Goal: Task Accomplishment & Management: Manage account settings

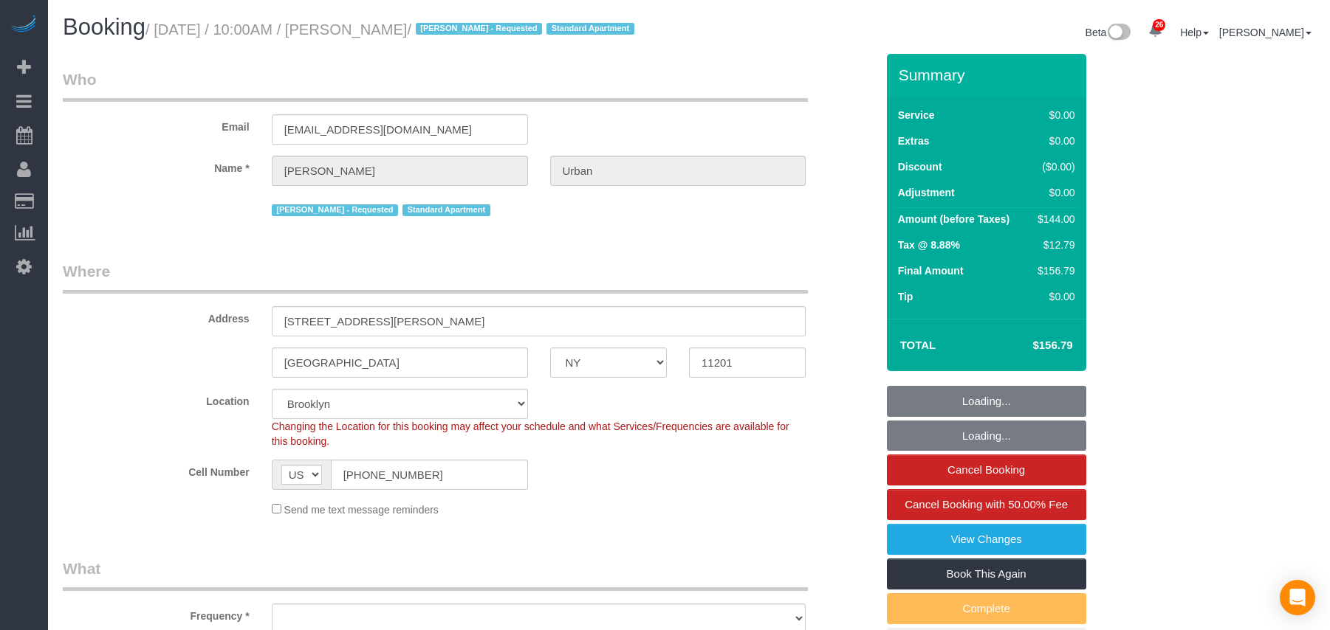
select select "NY"
select select "number:89"
select select "number:72"
select select "number:15"
select select "number:6"
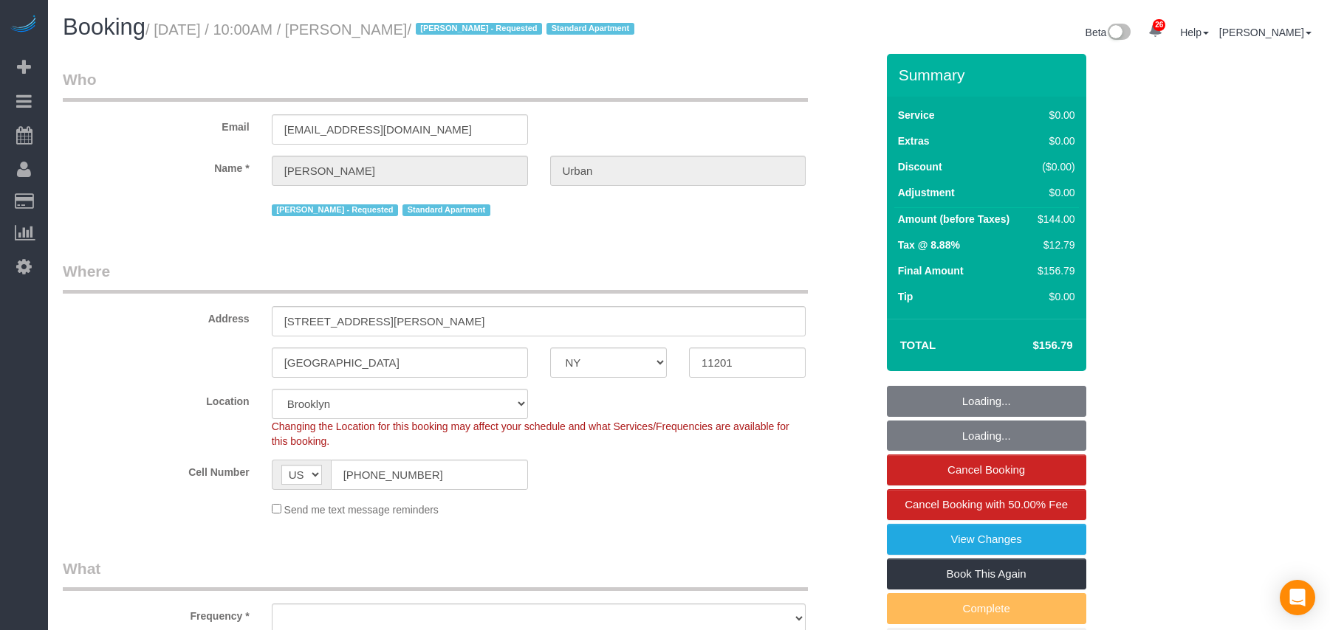
click at [161, 30] on small "/ September 25, 2025 / 10:00AM / Claire Urban / Melvina Sanchez - Requested Sta…" at bounding box center [391, 29] width 493 height 16
select select "object:1519"
select select "spot1"
select select "1"
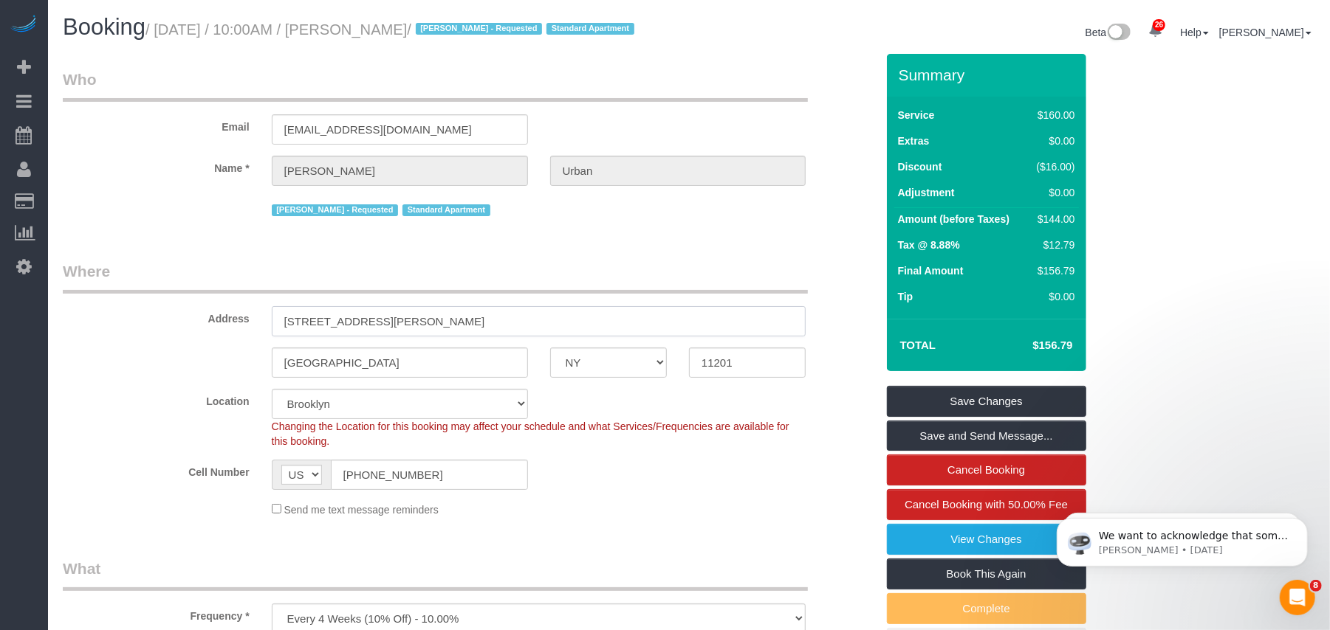
drag, startPoint x: 455, startPoint y: 341, endPoint x: 205, endPoint y: 337, distance: 249.5
click at [205, 337] on div "Address 85 Livingston Street, Apt 16E" at bounding box center [469, 299] width 835 height 76
click at [718, 378] on input "11201" at bounding box center [747, 363] width 117 height 30
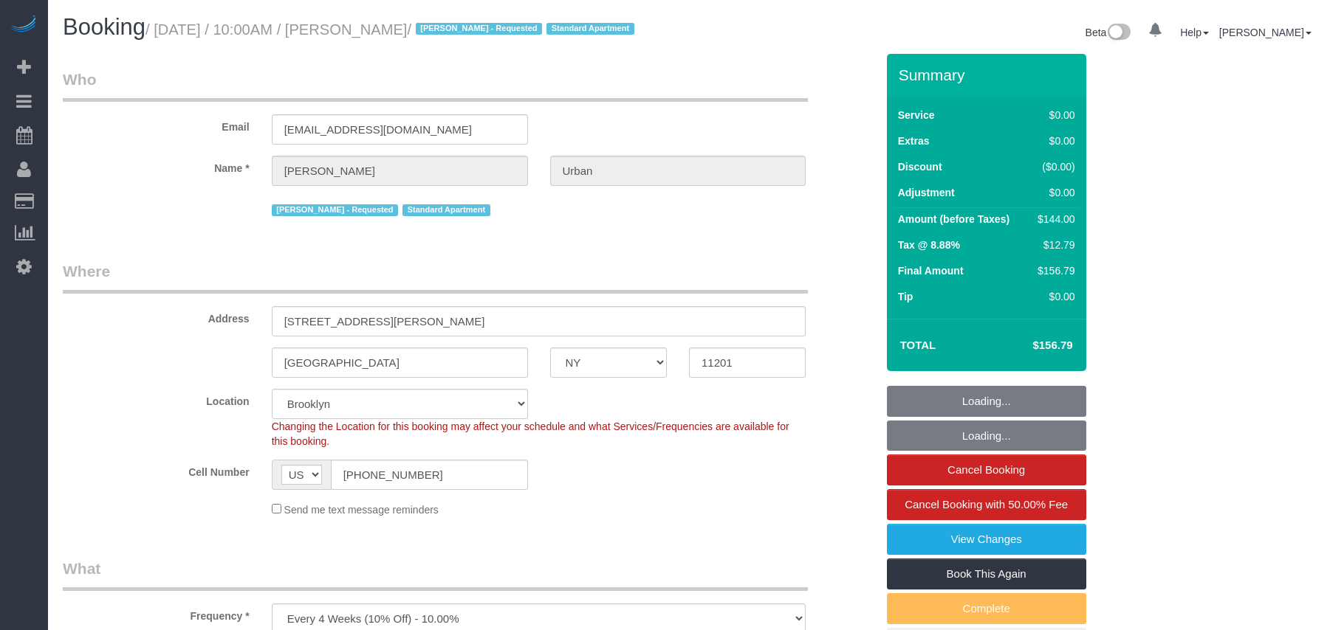
select select "NY"
select select "1"
select select "spot1"
select select "number:89"
select select "number:72"
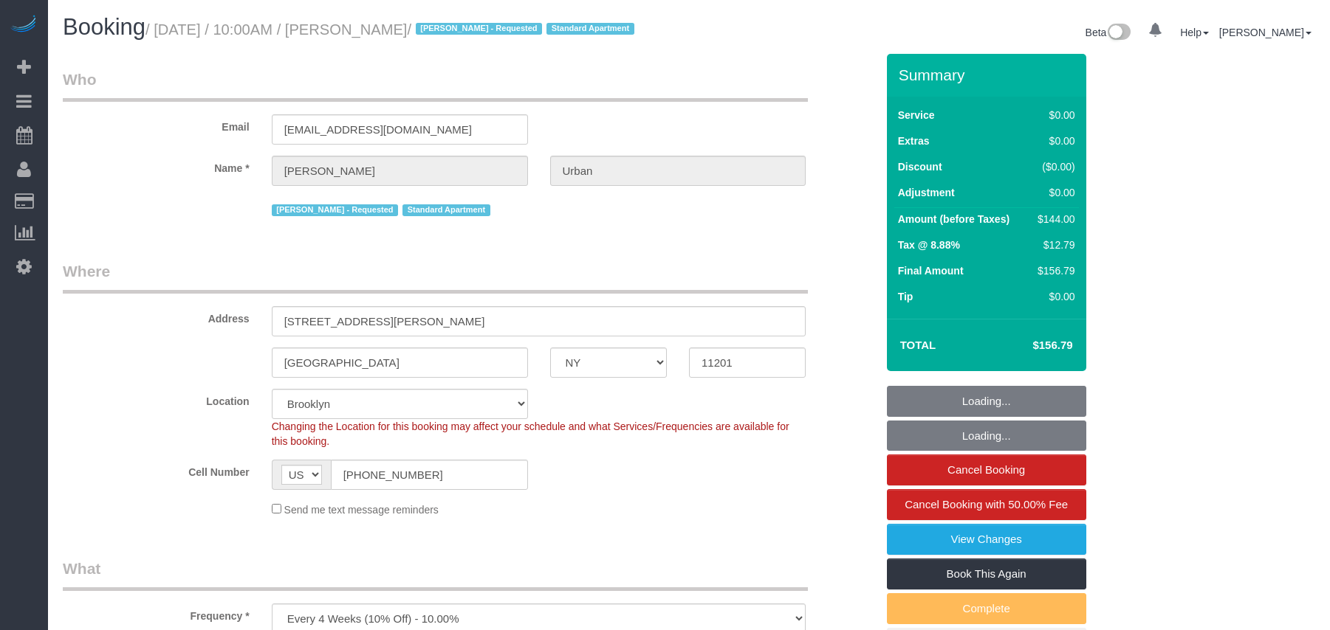
select select "number:15"
select select "number:6"
select select "NY"
select select "spot1"
select select "number:89"
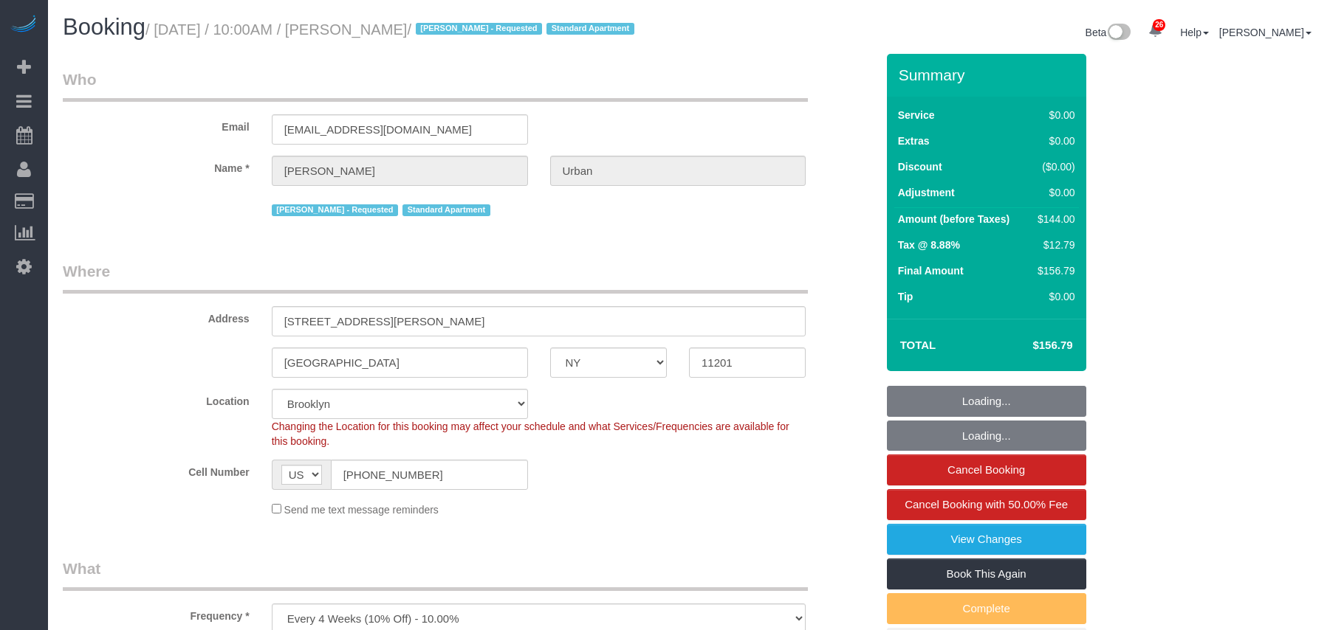
select select "number:72"
select select "number:15"
select select "number:6"
select select "1"
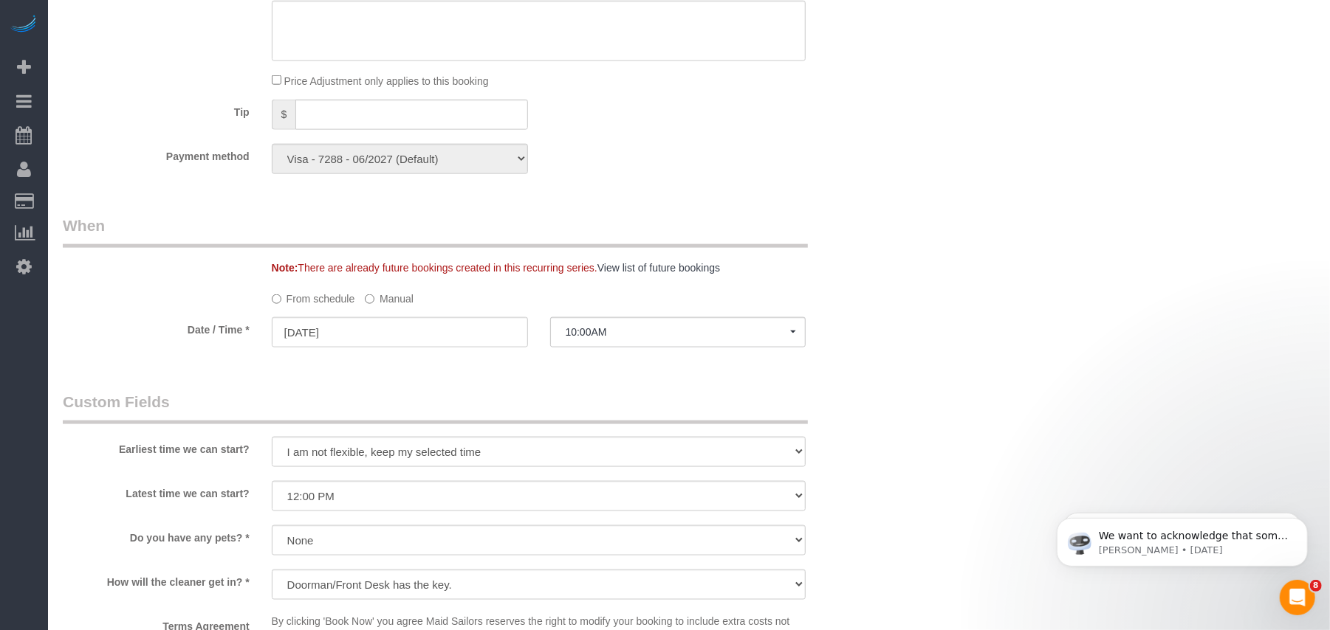
scroll to position [1279, 0]
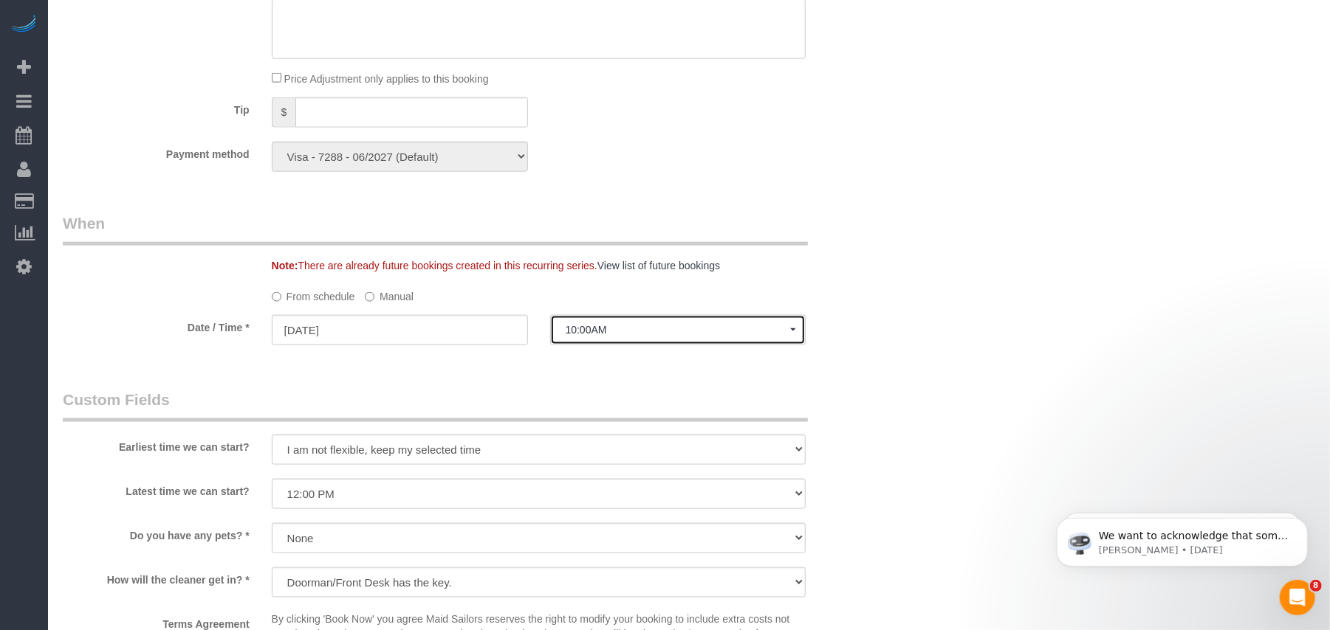
click at [600, 336] on span "10:00AM" at bounding box center [677, 330] width 225 height 12
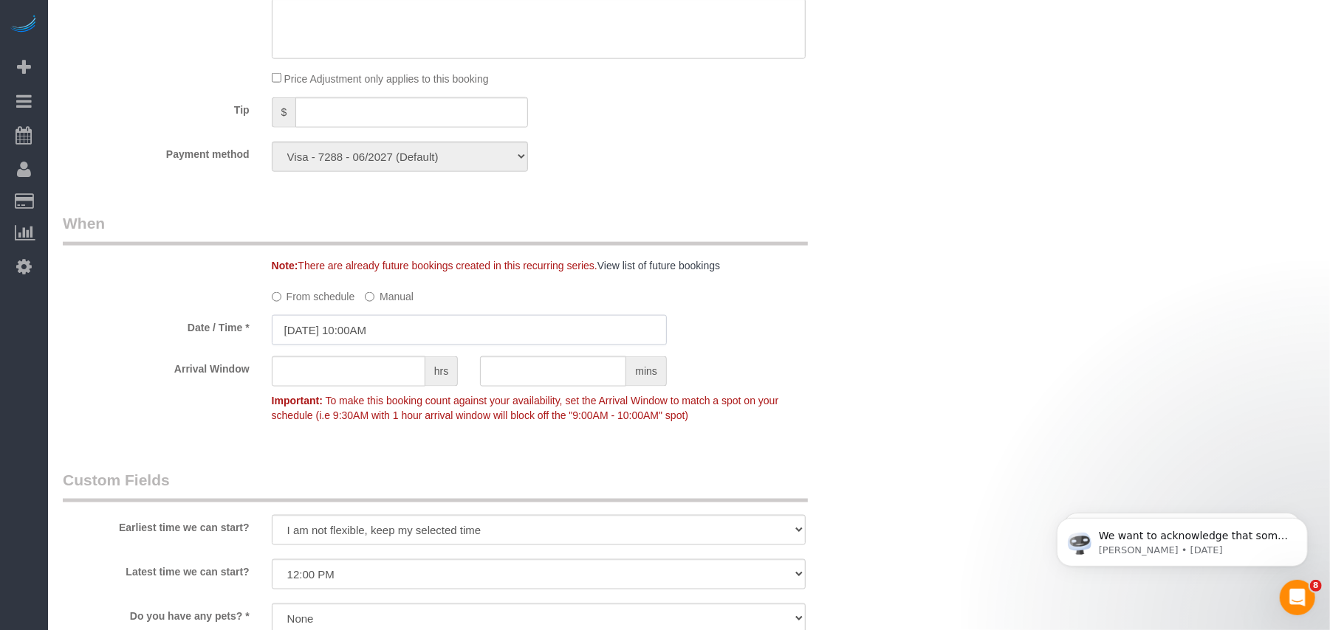
click at [405, 340] on input "09/25/2025 10:00AM" at bounding box center [469, 330] width 395 height 30
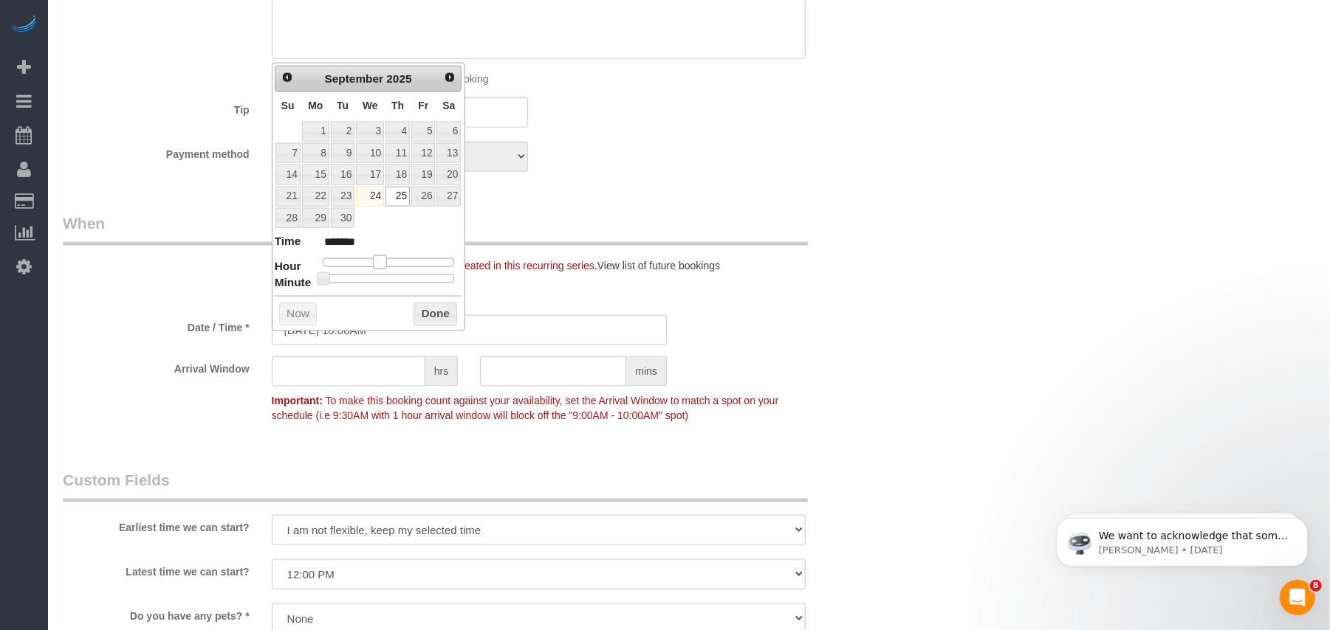
type input "09/25/2025 11:00AM"
type input "*******"
type input "09/25/2025 12:00PM"
type input "*******"
type input "09/25/2025 1:00PM"
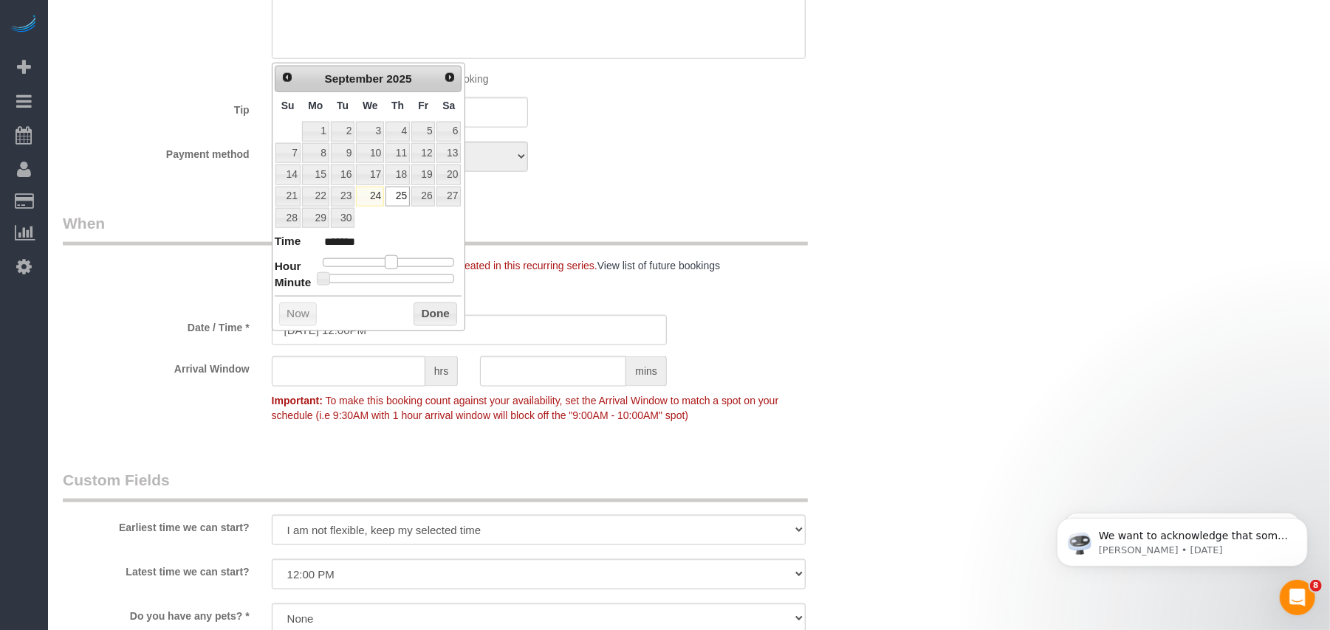
type input "******"
type input "09/25/2025 12:00PM"
type input "*******"
drag, startPoint x: 384, startPoint y: 263, endPoint x: 399, endPoint y: 264, distance: 14.8
click at [399, 264] on div at bounding box center [389, 262] width 132 height 9
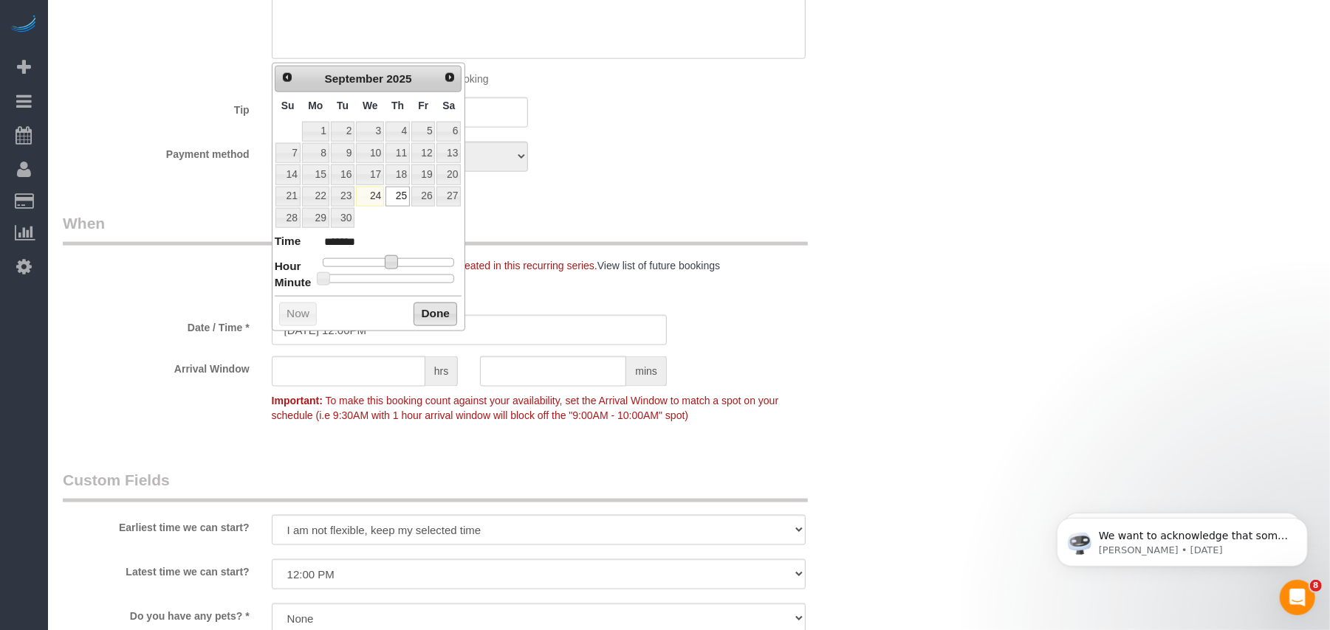
click at [422, 317] on button "Done" at bounding box center [435, 315] width 44 height 24
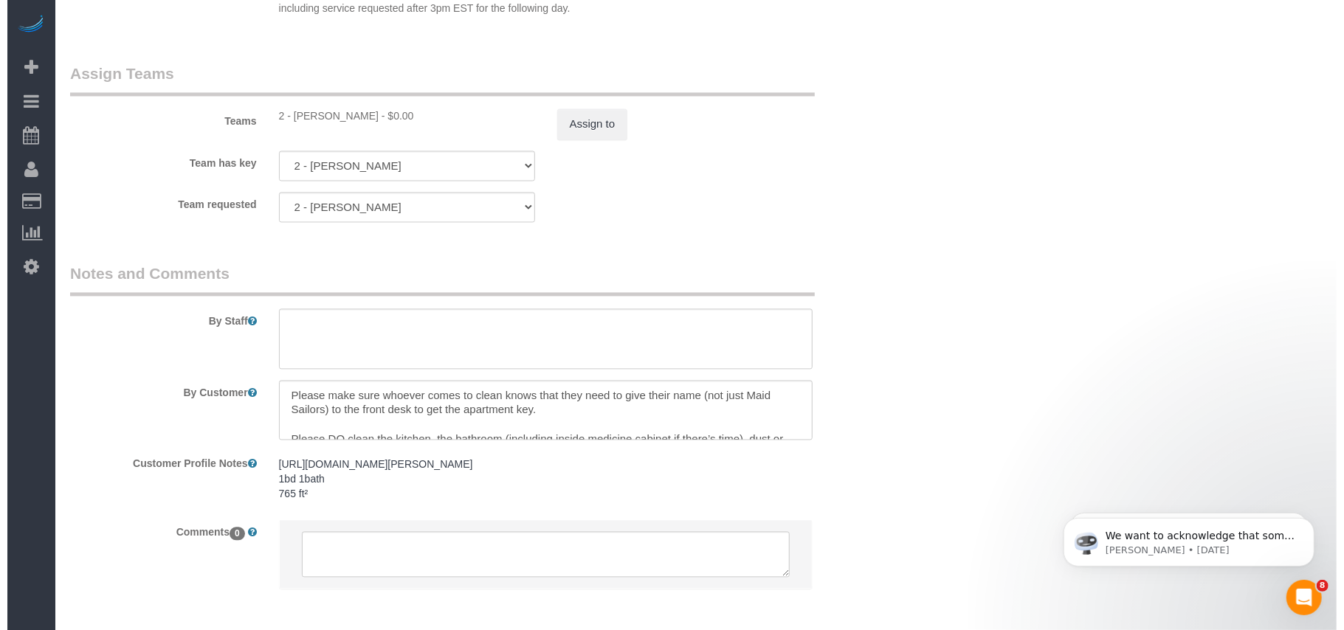
scroll to position [1890, 0]
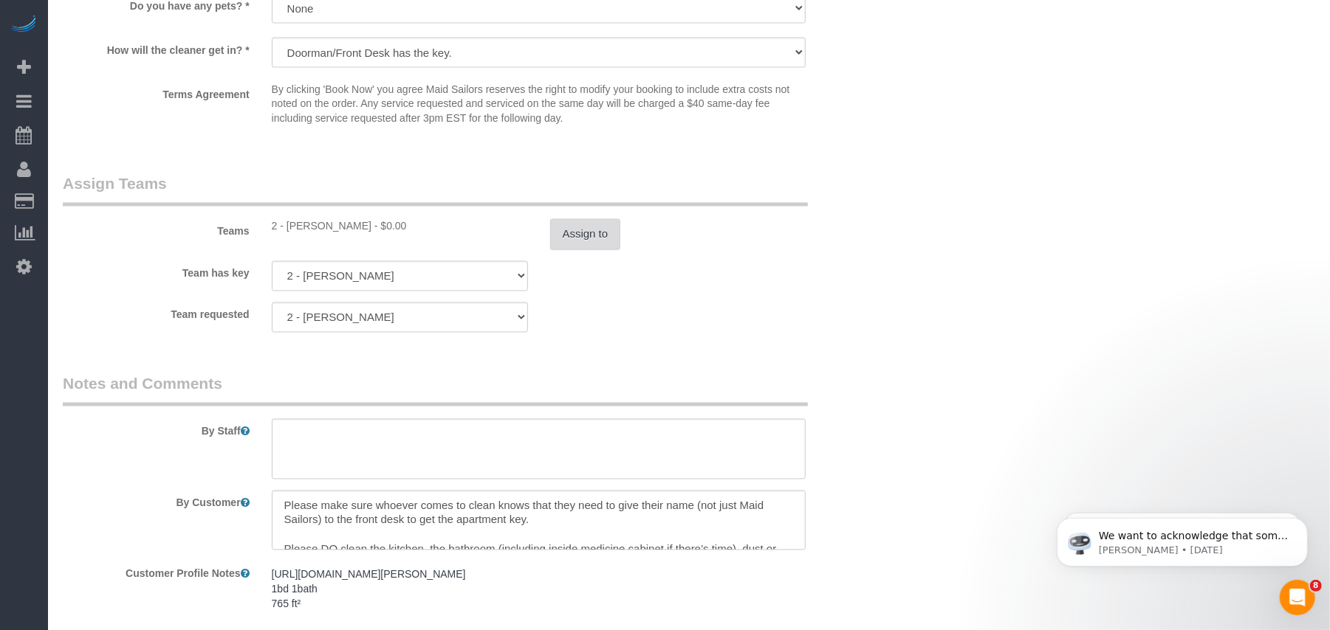
click at [585, 250] on button "Assign to" at bounding box center [585, 234] width 71 height 31
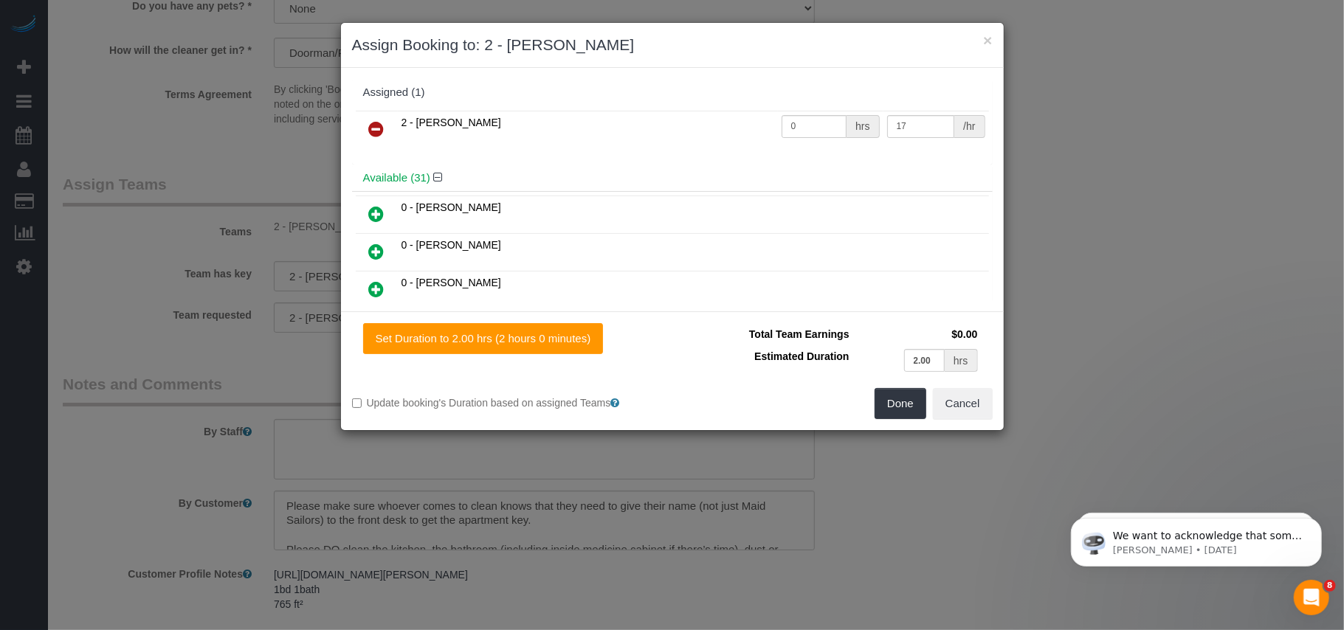
click at [374, 127] on icon at bounding box center [377, 129] width 16 height 18
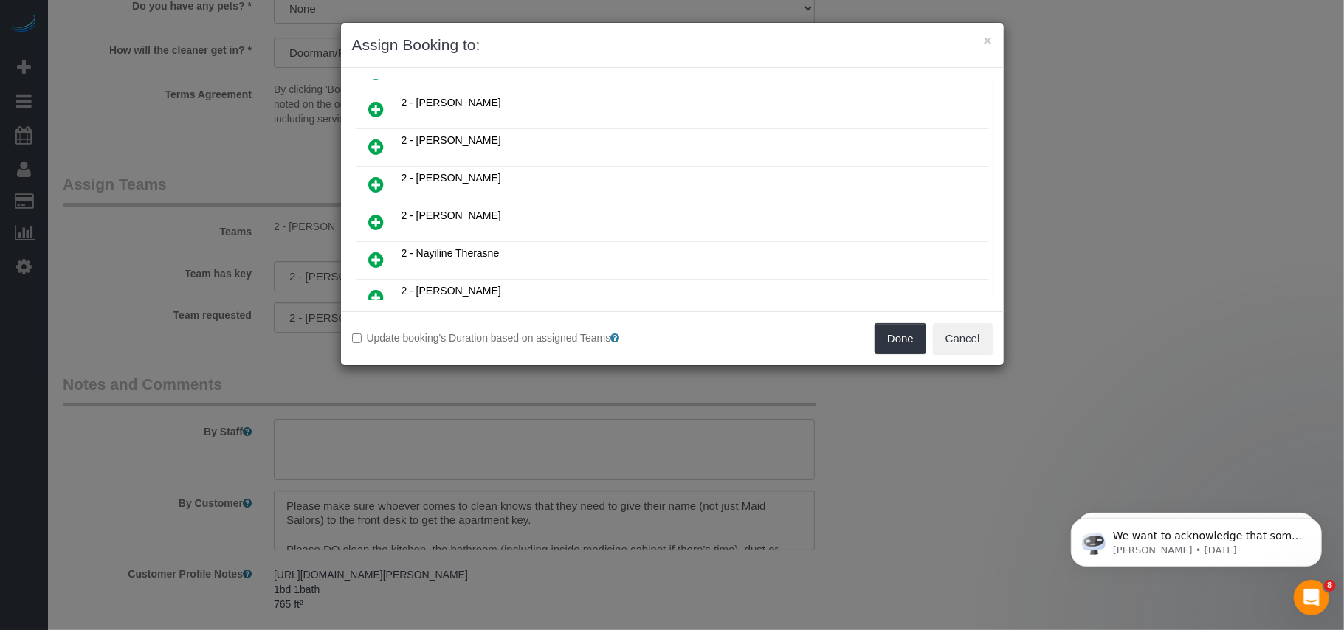
scroll to position [886, 0]
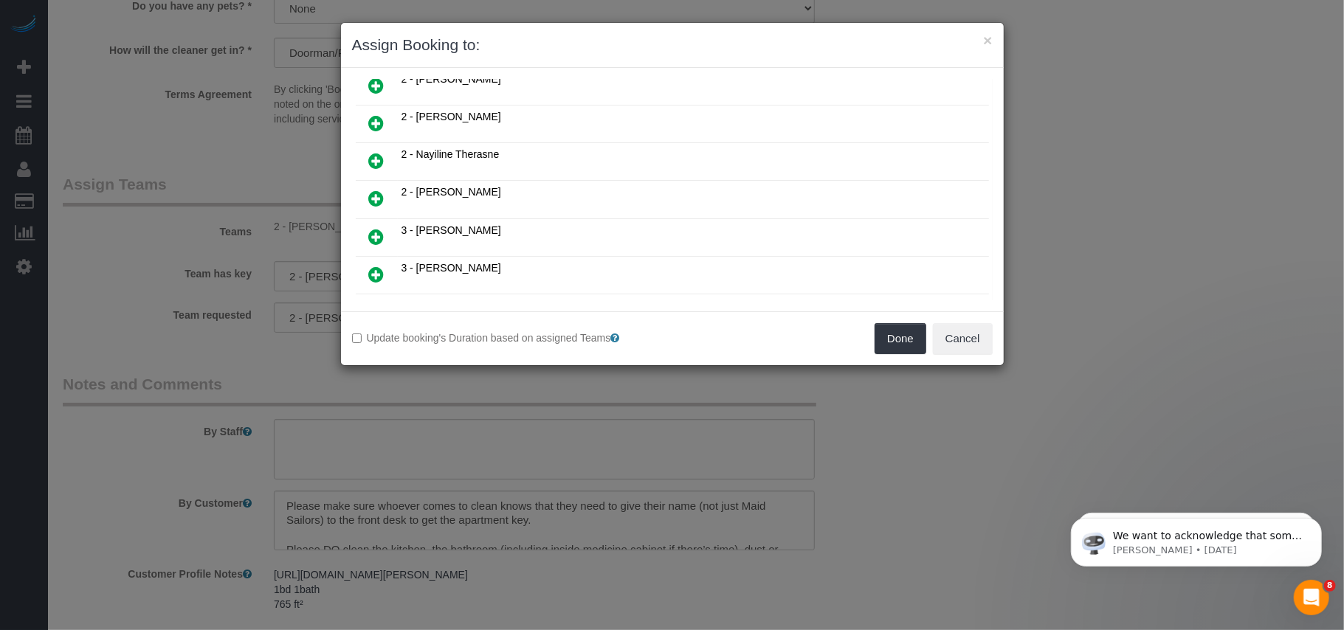
click at [374, 166] on icon at bounding box center [377, 161] width 16 height 18
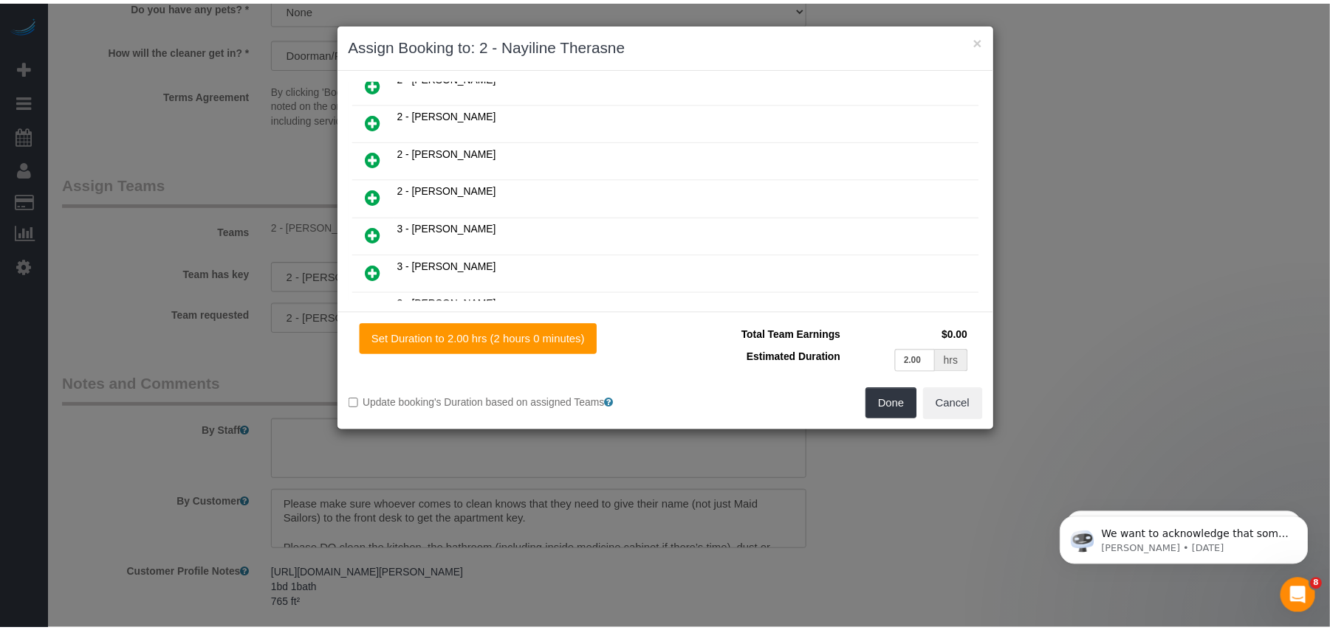
scroll to position [922, 0]
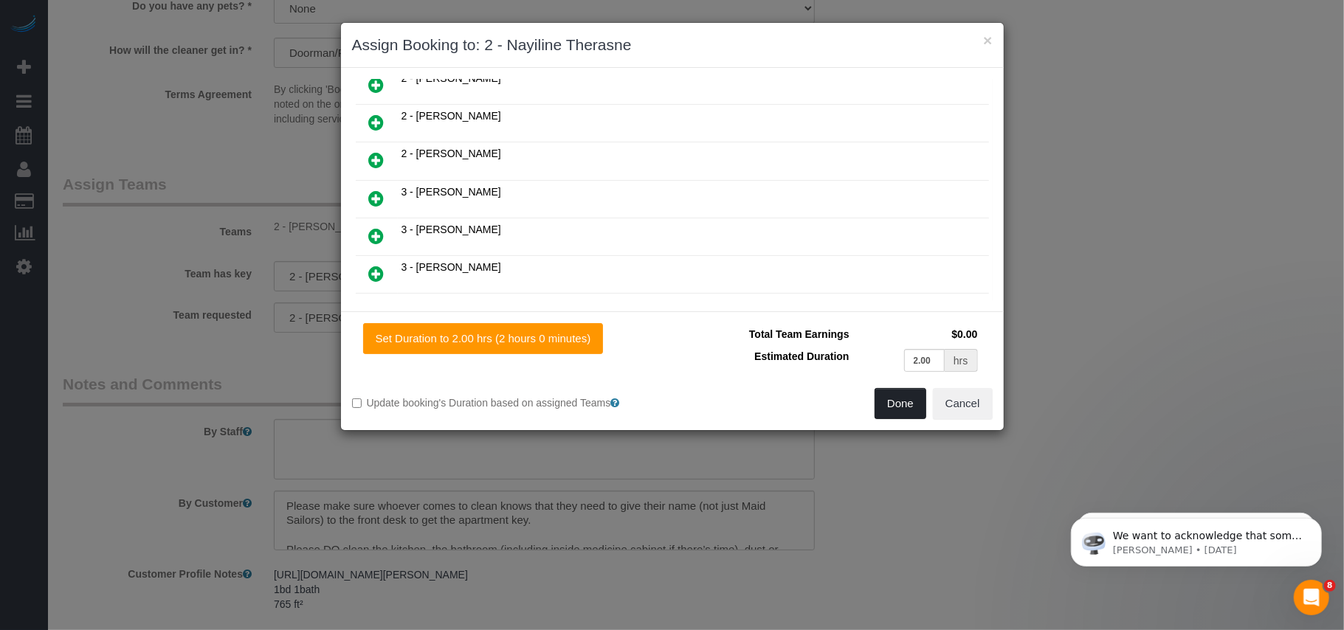
click at [904, 391] on button "Done" at bounding box center [901, 403] width 52 height 31
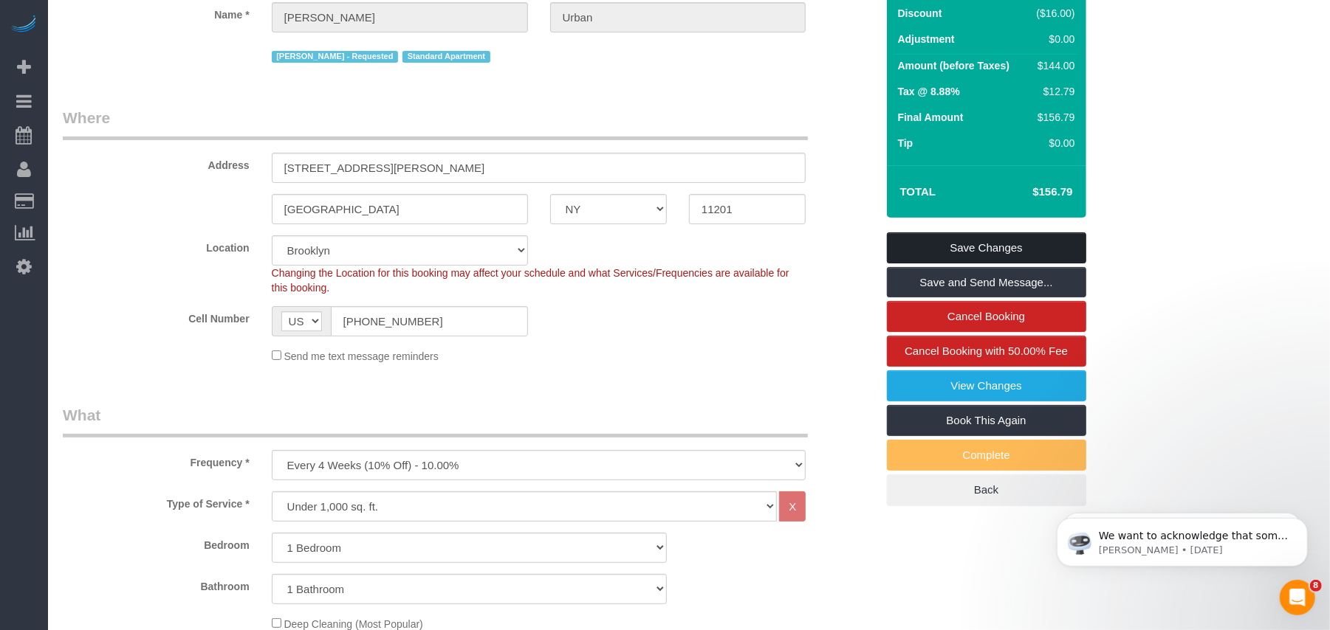
scroll to position [118, 0]
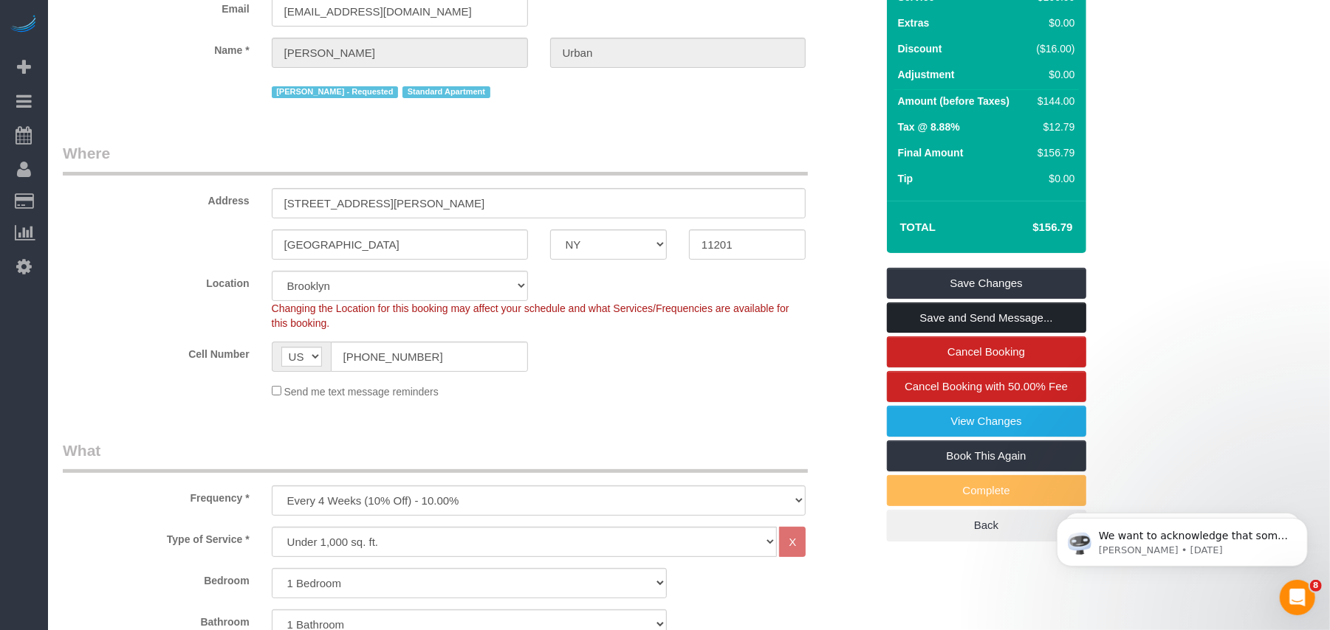
click at [945, 334] on link "Save and Send Message..." at bounding box center [986, 318] width 199 height 31
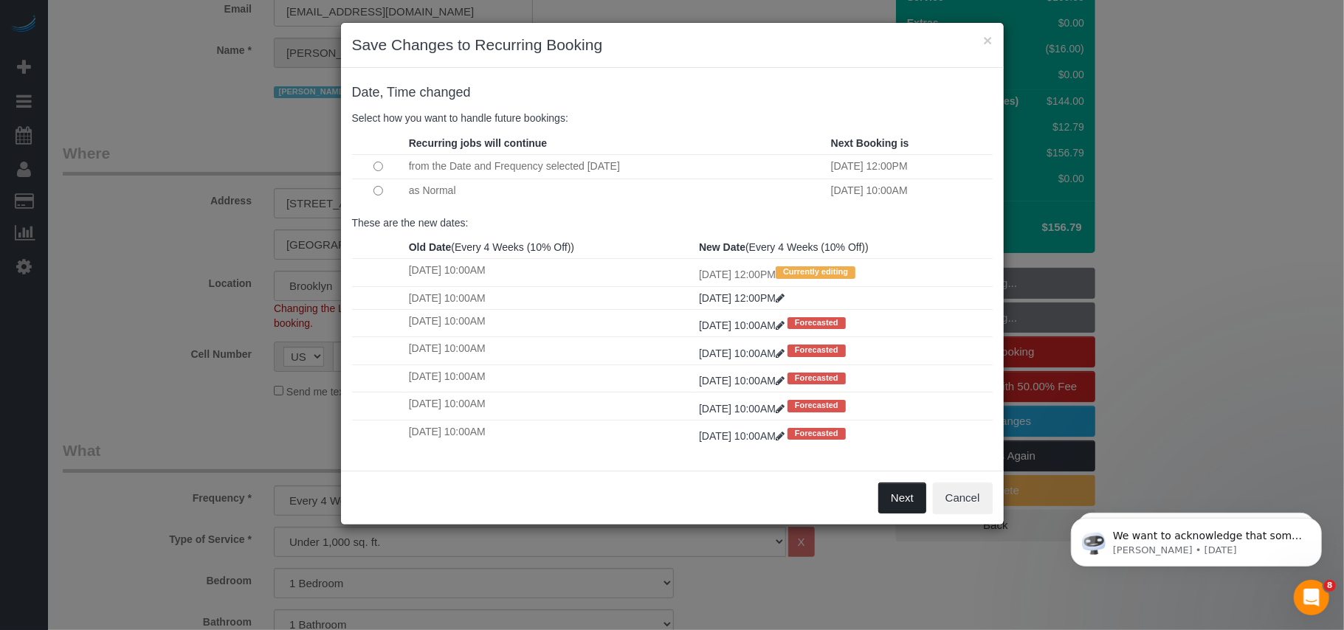
click at [901, 514] on button "Next" at bounding box center [902, 498] width 48 height 31
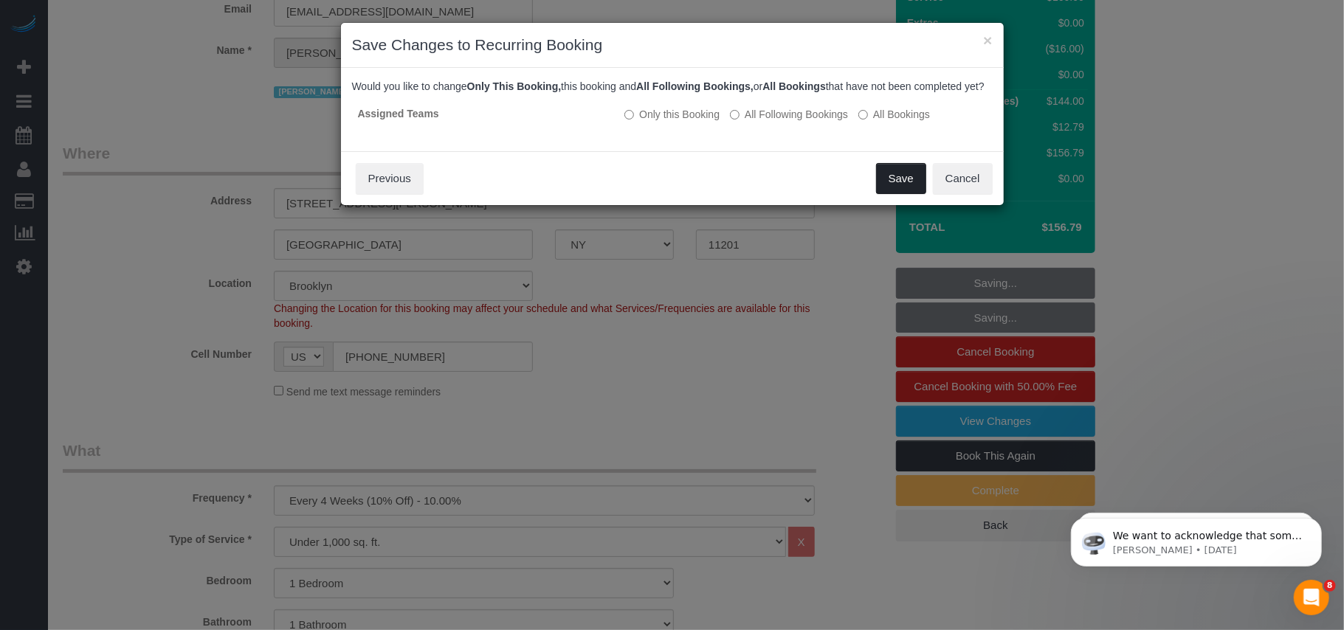
click at [881, 188] on button "Save" at bounding box center [901, 178] width 50 height 31
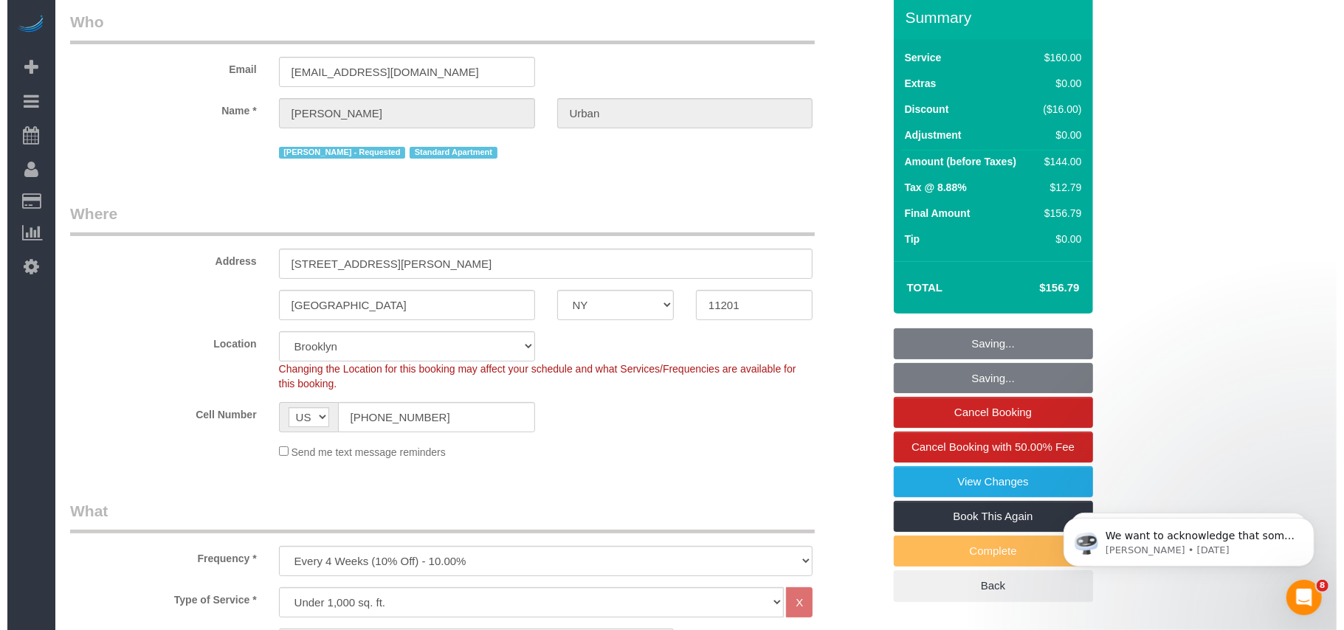
scroll to position [0, 0]
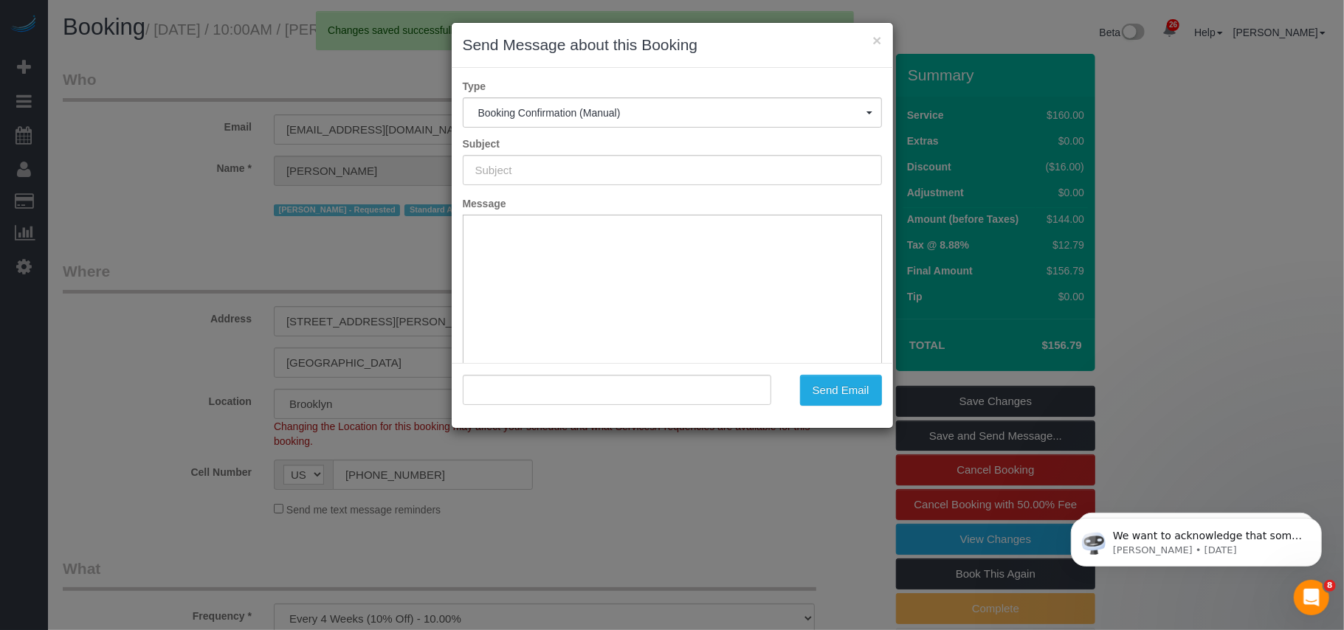
type input "Cleaning Confirmed for 09/25/2025 at 12:00pm"
type input ""Claire Urban" <urban.claire7@gmail.com>"
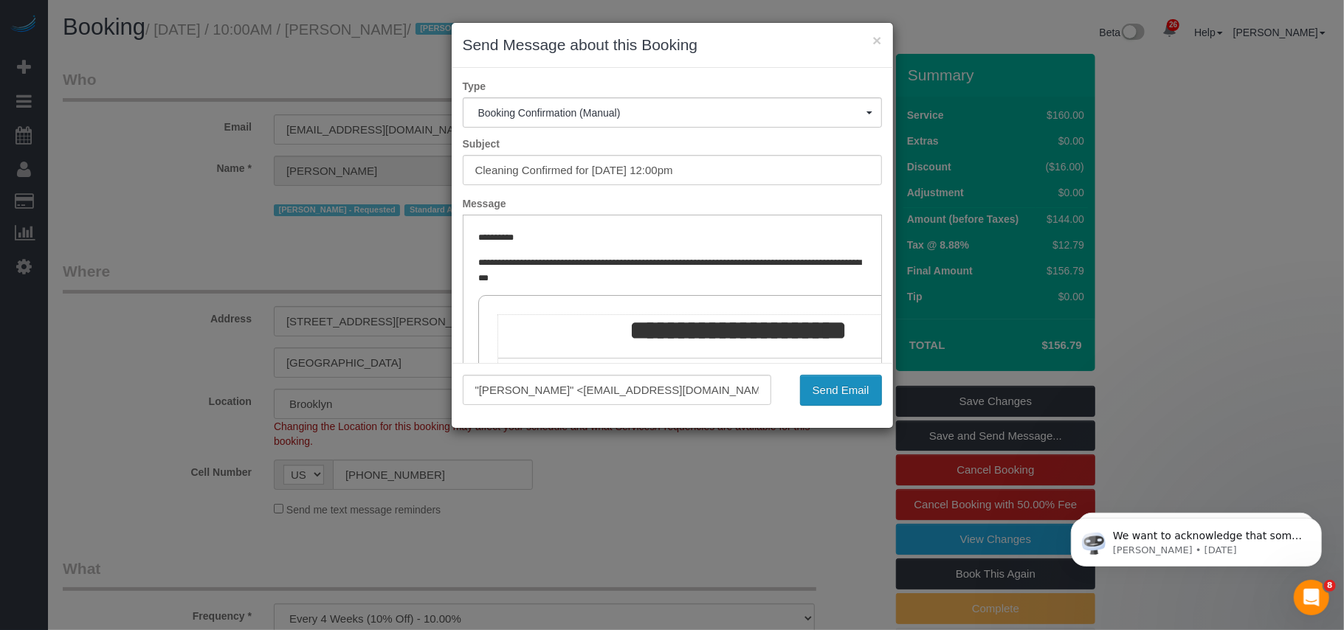
click at [822, 379] on button "Send Email" at bounding box center [841, 390] width 82 height 31
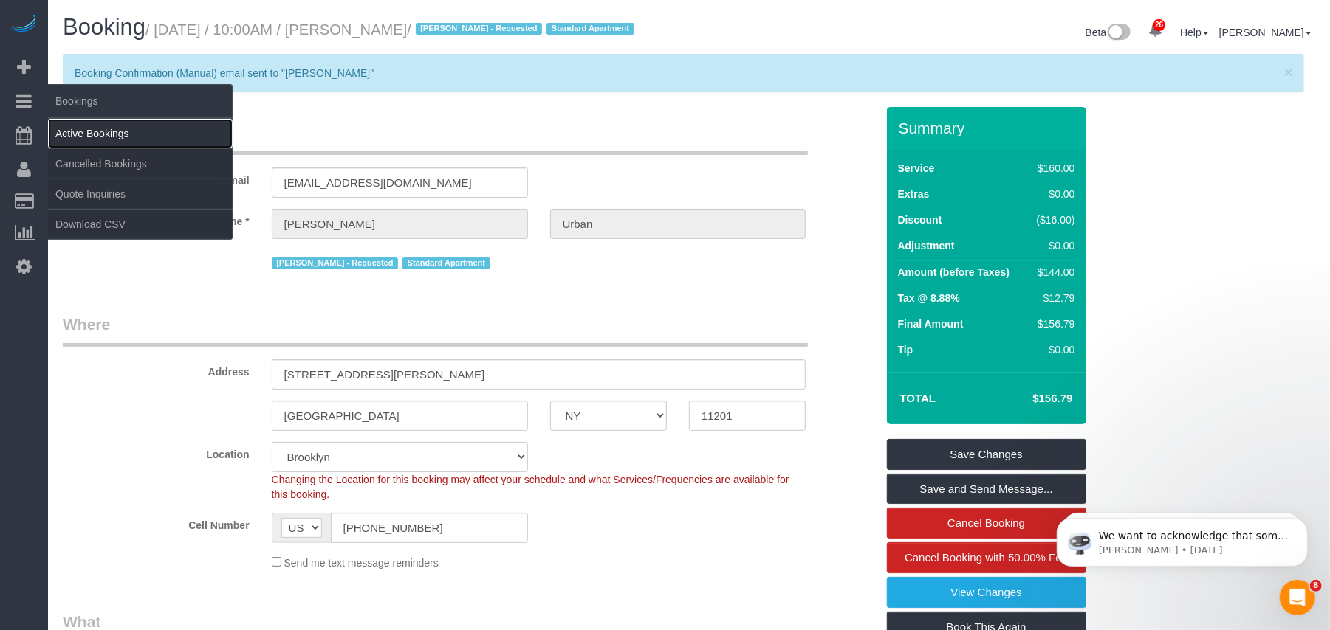
click at [71, 131] on link "Active Bookings" at bounding box center [140, 134] width 185 height 30
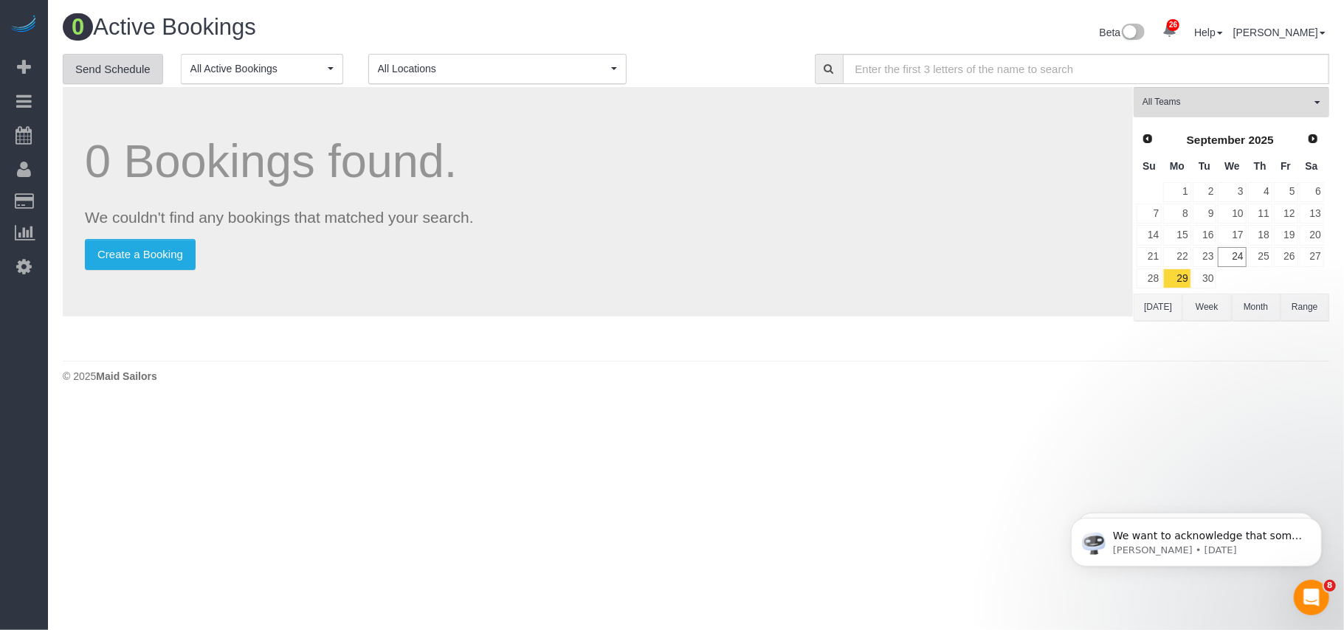
click at [139, 77] on link "Send Schedule" at bounding box center [113, 69] width 100 height 31
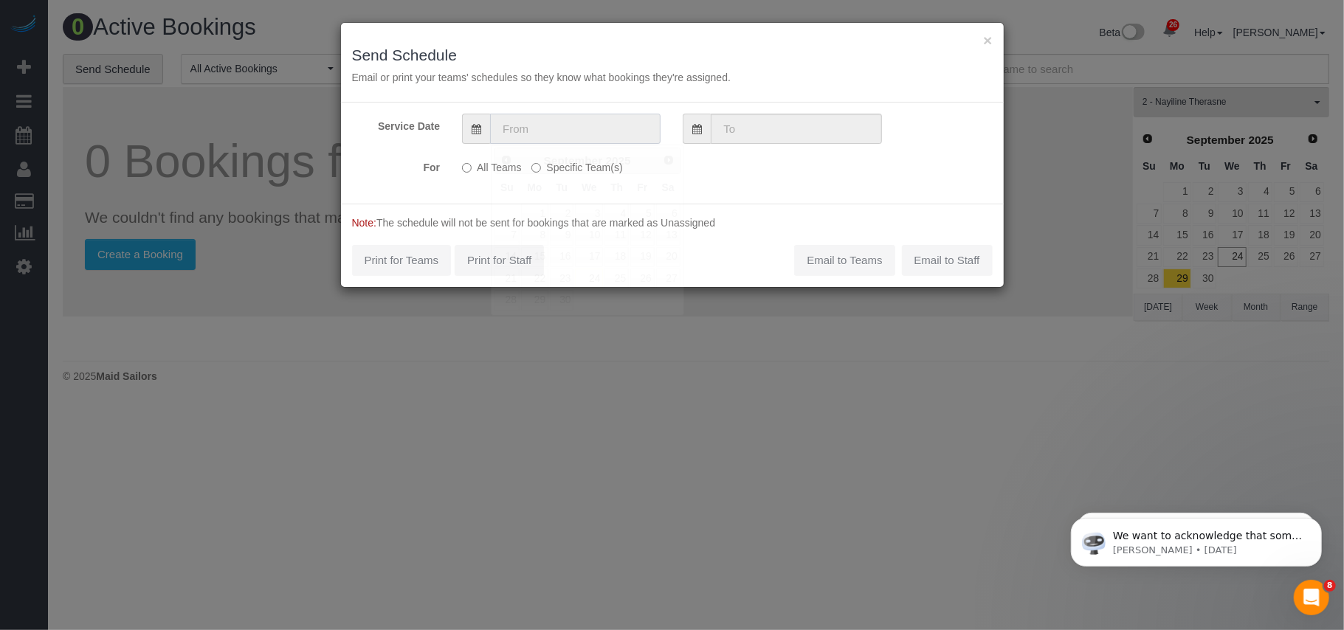
click at [526, 137] on input "text" at bounding box center [575, 129] width 171 height 30
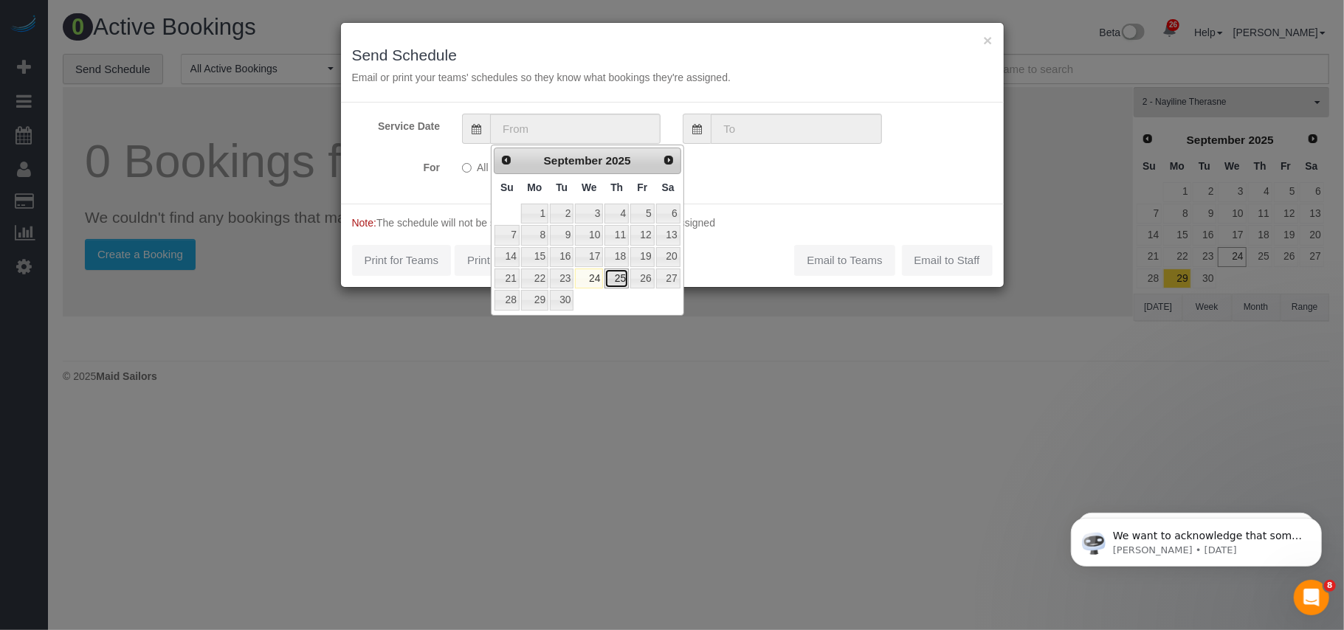
click at [617, 284] on link "25" at bounding box center [617, 279] width 24 height 20
type input "[DATE]"
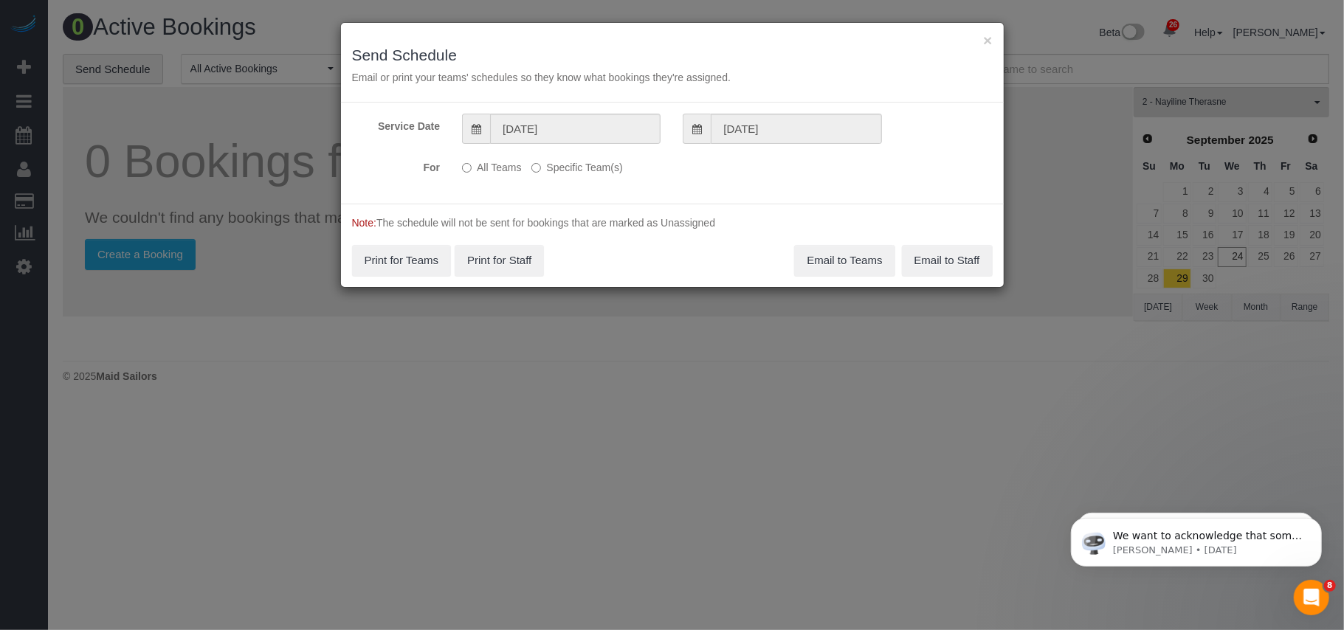
click at [548, 169] on label "Specific Team(s)" at bounding box center [577, 165] width 91 height 20
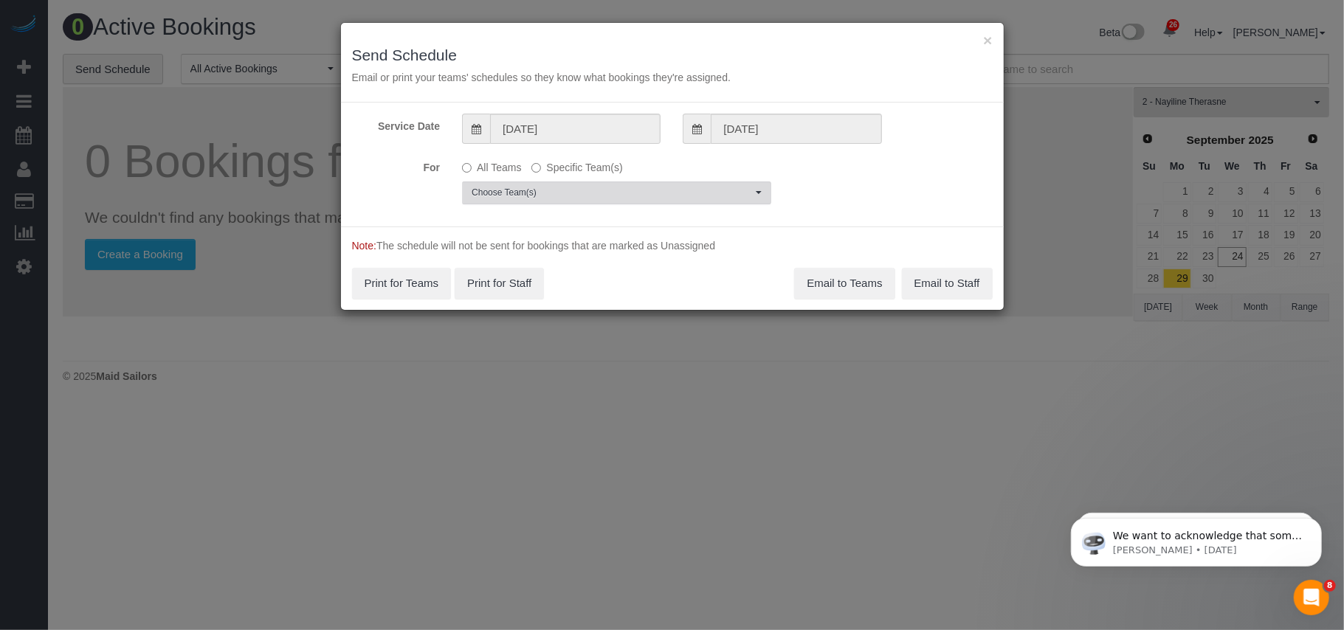
click at [551, 196] on span "Choose Team(s)" at bounding box center [612, 193] width 281 height 13
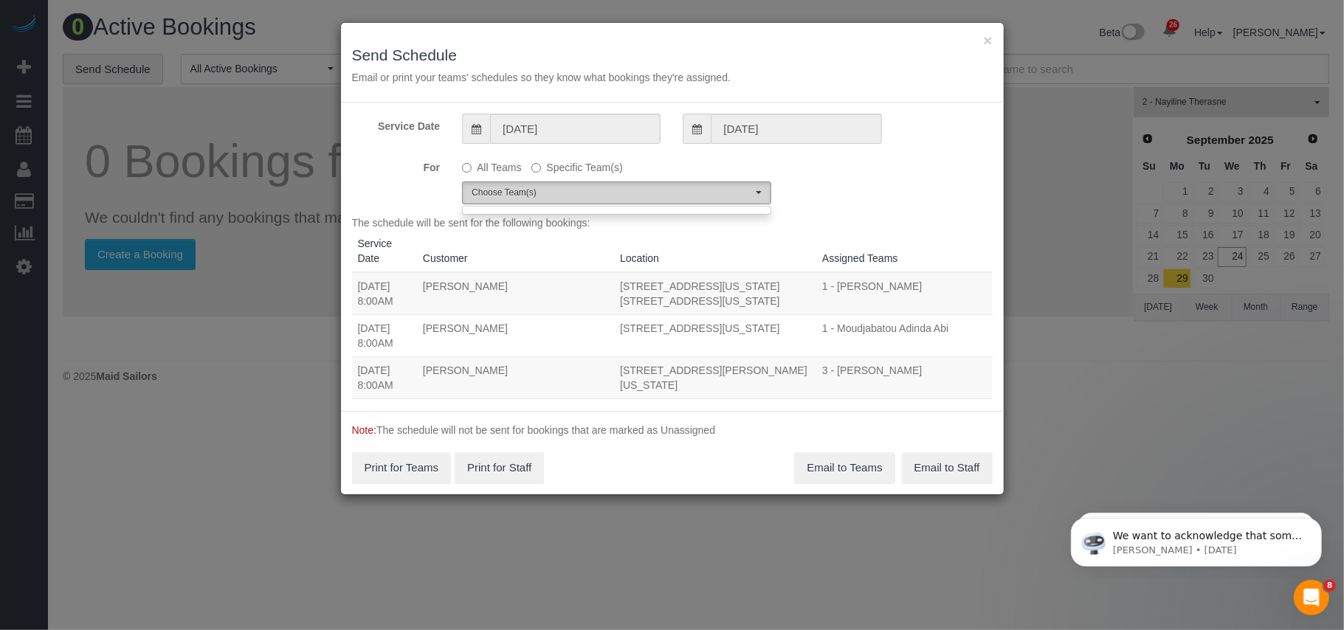
click at [562, 195] on span "Choose Team(s)" at bounding box center [612, 193] width 281 height 13
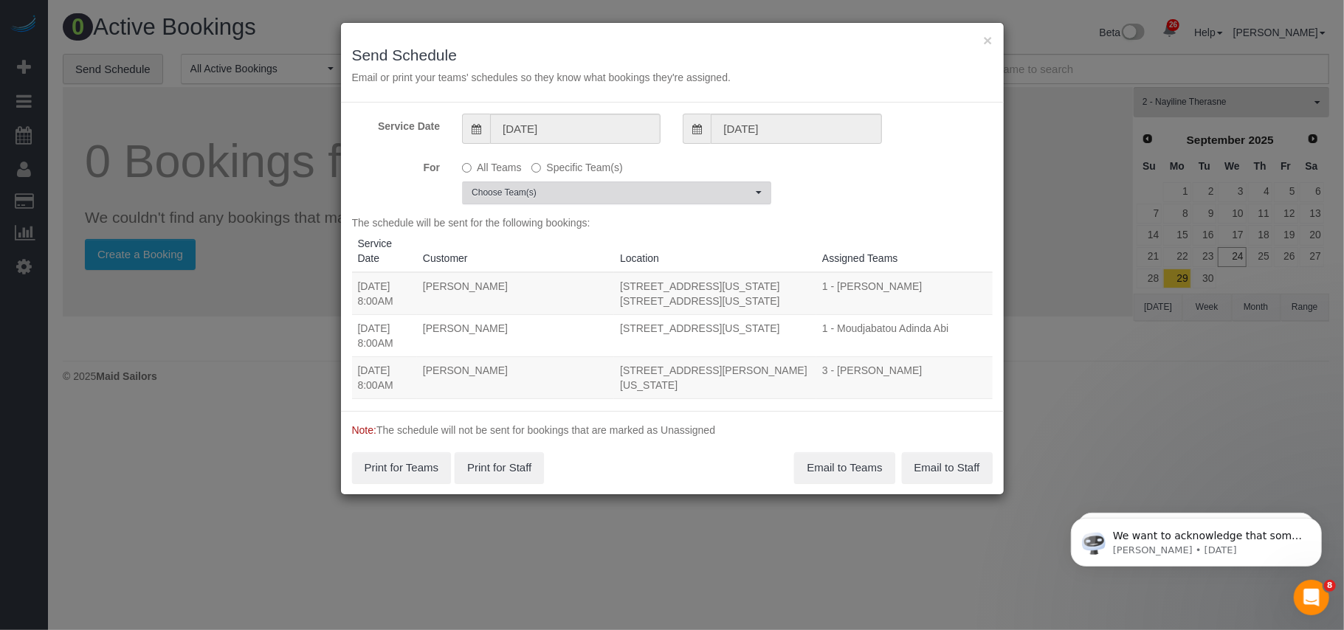
click at [562, 195] on span "Choose Team(s)" at bounding box center [612, 193] width 281 height 13
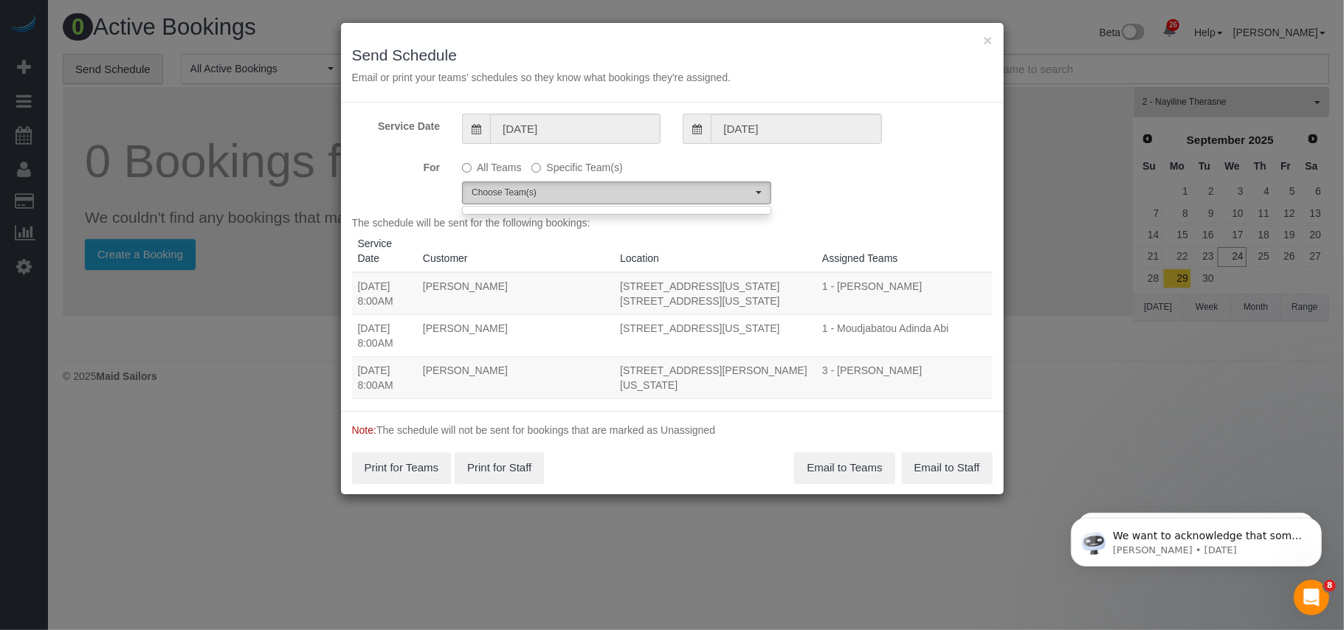
click at [756, 192] on span "button" at bounding box center [759, 192] width 6 height 3
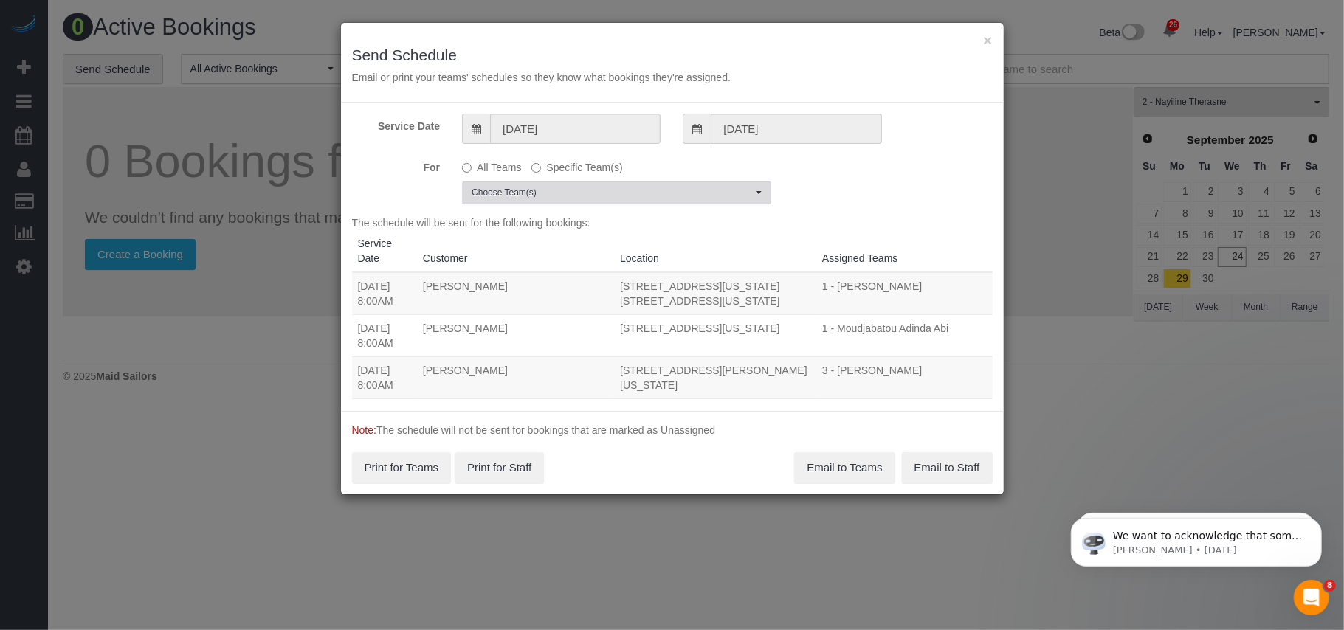
click at [757, 192] on span "button" at bounding box center [759, 192] width 6 height 3
click at [991, 47] on button "×" at bounding box center [987, 40] width 9 height 16
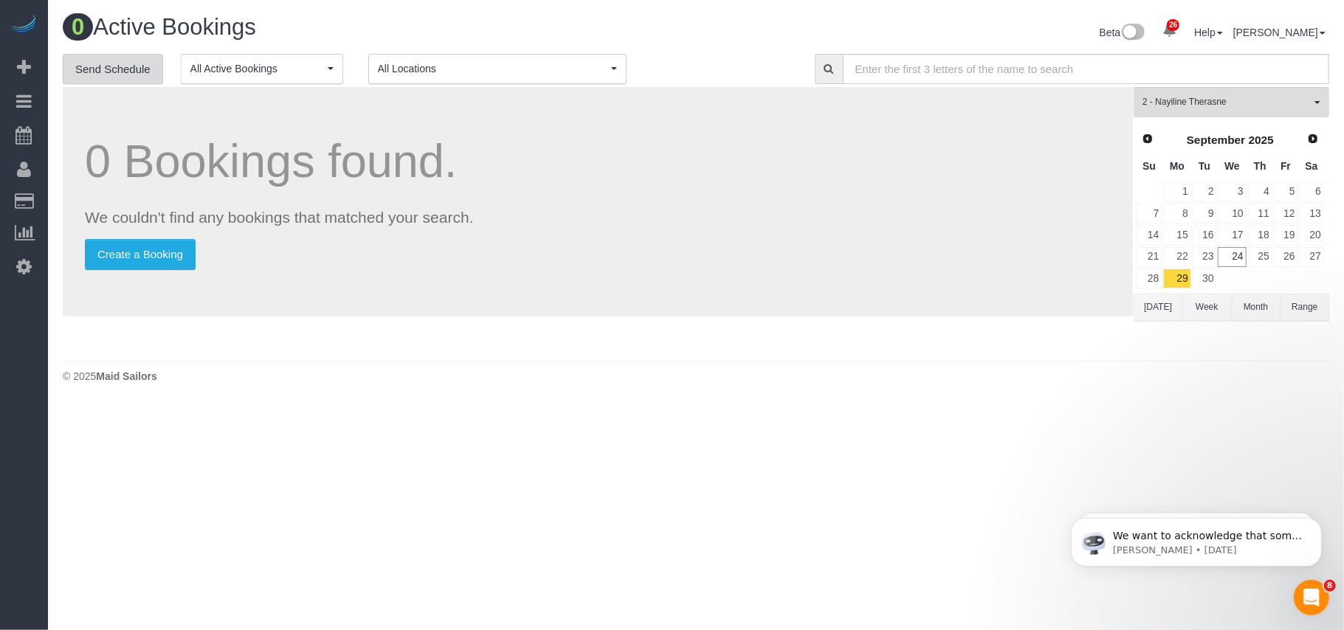
click at [108, 66] on link "Send Schedule" at bounding box center [113, 69] width 100 height 31
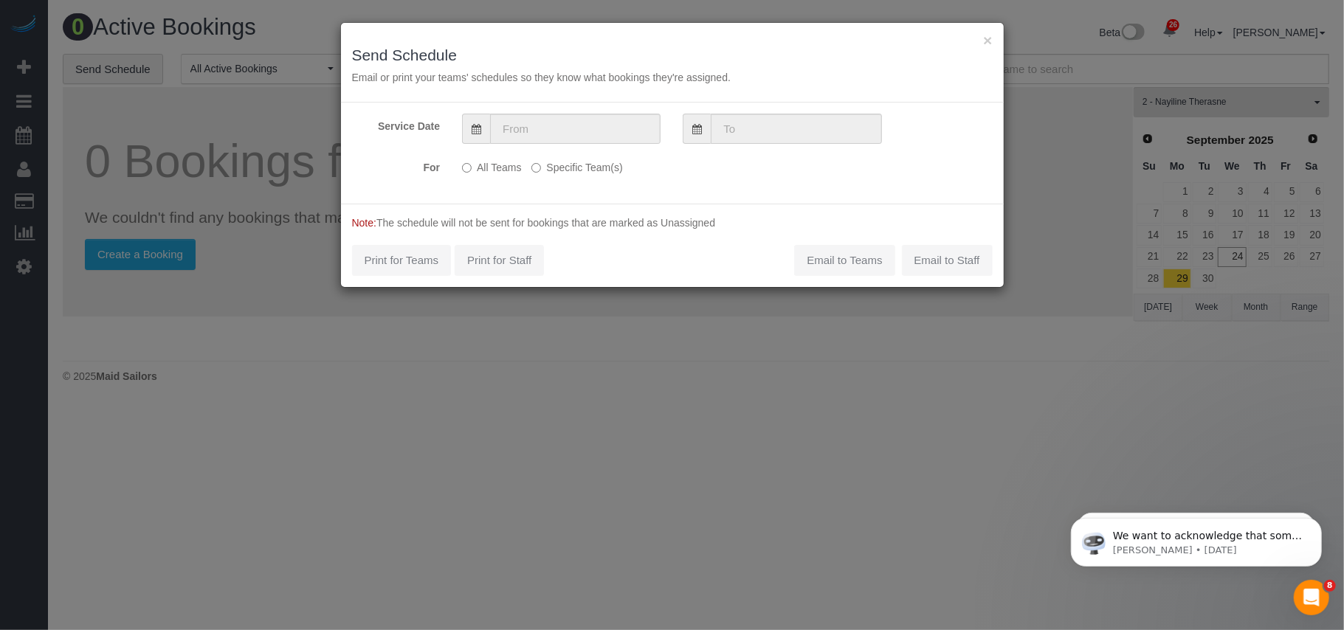
click at [594, 145] on div "Service Date For All Teams Specific Team(s) 2 - Nayiline Therasne Choose Team(s…" at bounding box center [672, 153] width 663 height 101
click at [591, 140] on input "text" at bounding box center [575, 129] width 171 height 30
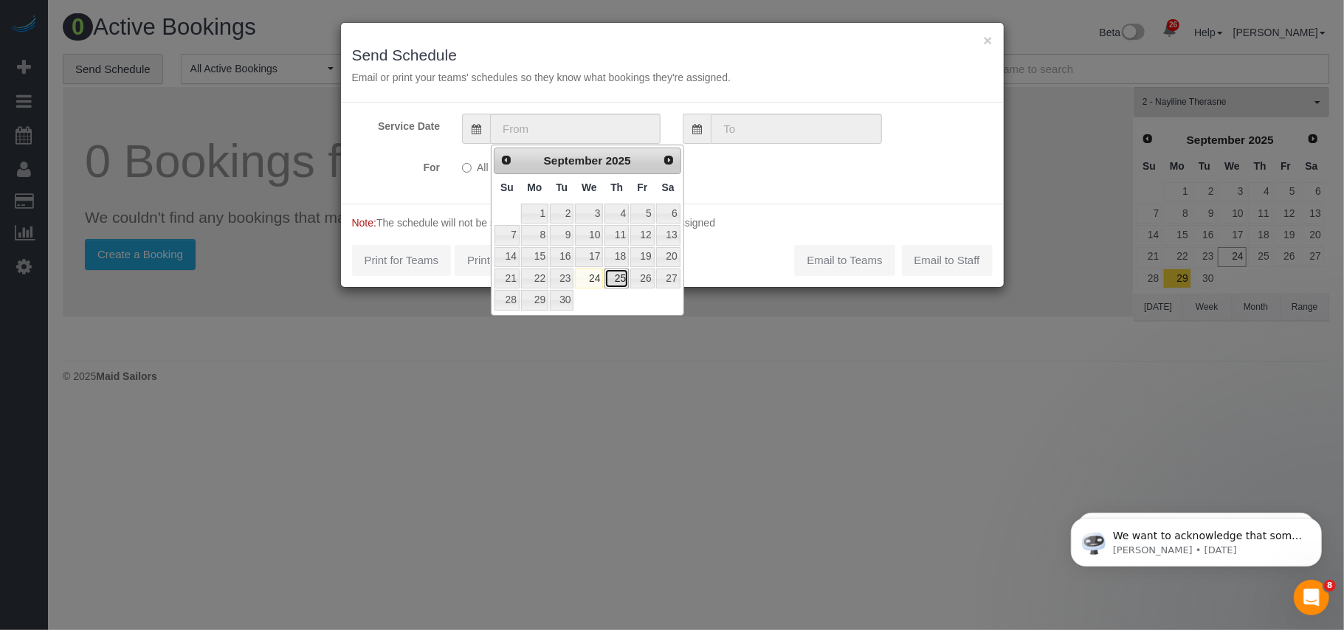
click at [612, 287] on link "25" at bounding box center [617, 279] width 24 height 20
type input "[DATE]"
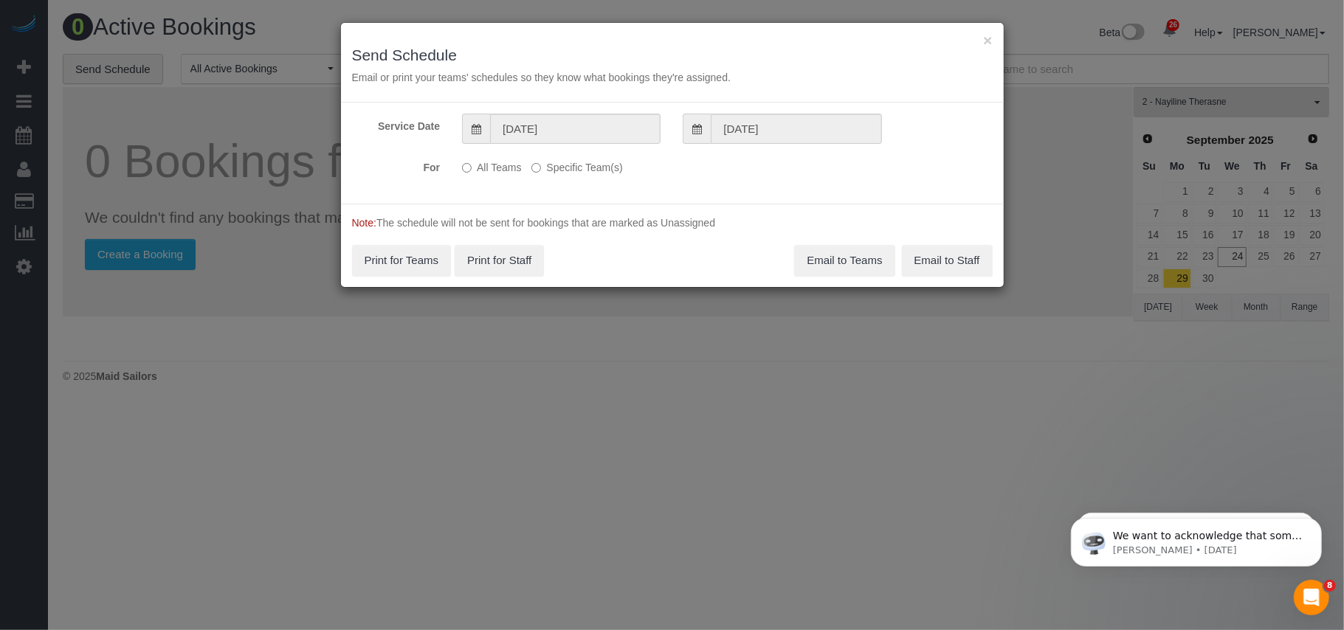
click at [565, 169] on label "Specific Team(s)" at bounding box center [577, 165] width 91 height 20
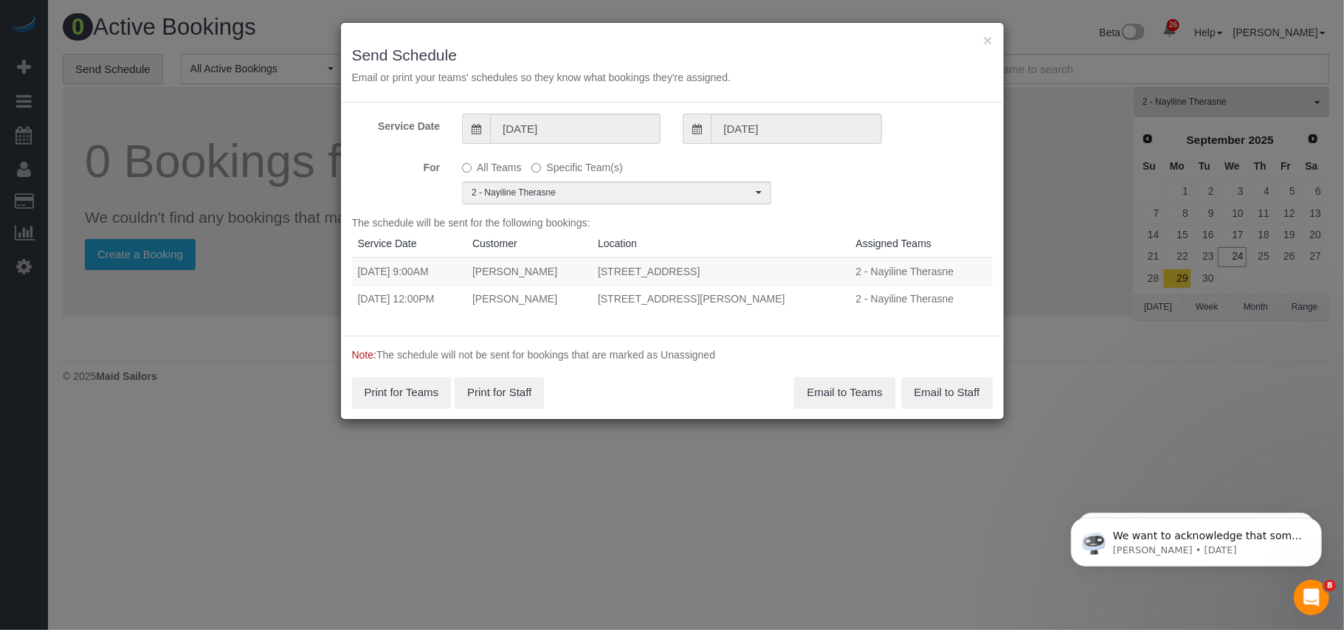
click at [871, 165] on div "For All Teams Specific Team(s) 2 - Nayiline Therasne Choose Team(s) * - K.J. *I…" at bounding box center [672, 179] width 663 height 49
click at [852, 391] on button "Email to Teams" at bounding box center [844, 392] width 100 height 31
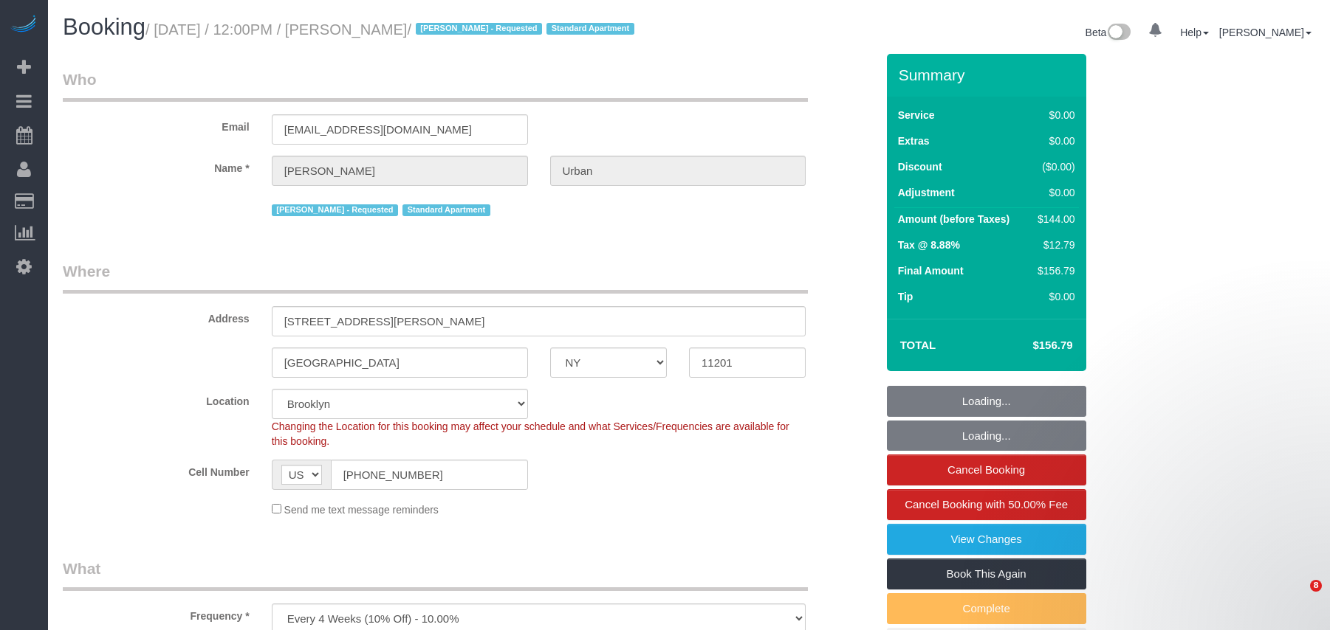
select select "NY"
select select "number:89"
select select "number:72"
select select "number:15"
select select "number:6"
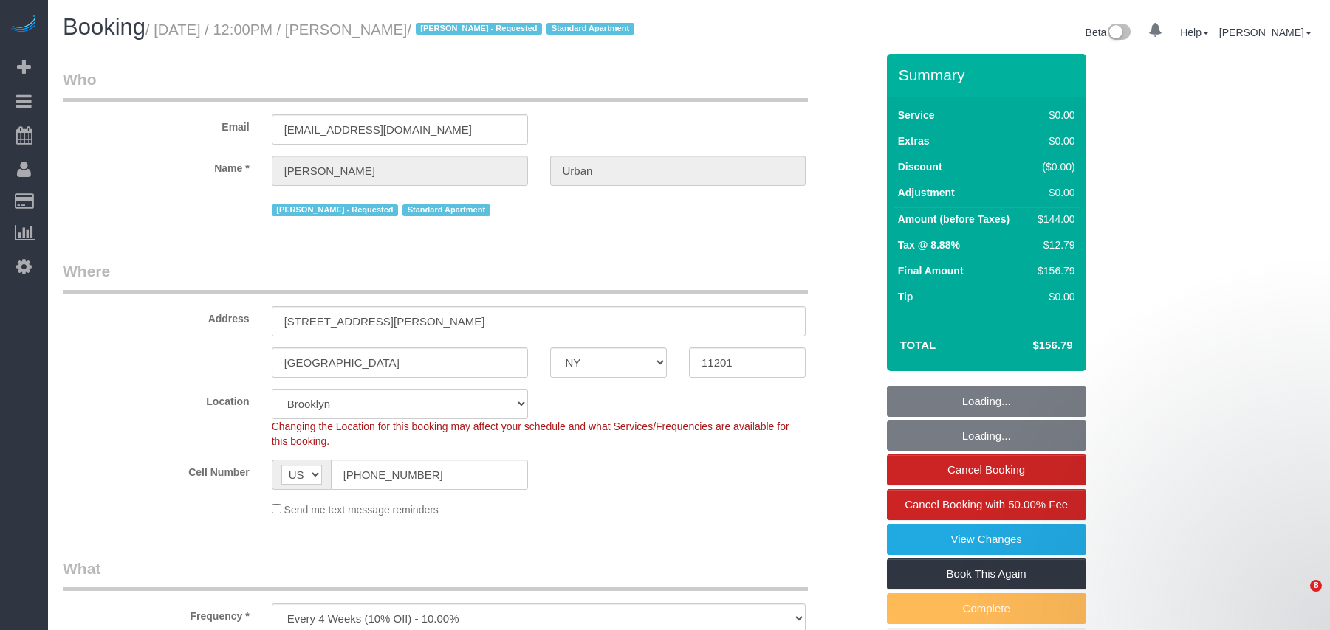
select select "object:982"
select select "spot1"
select select "1"
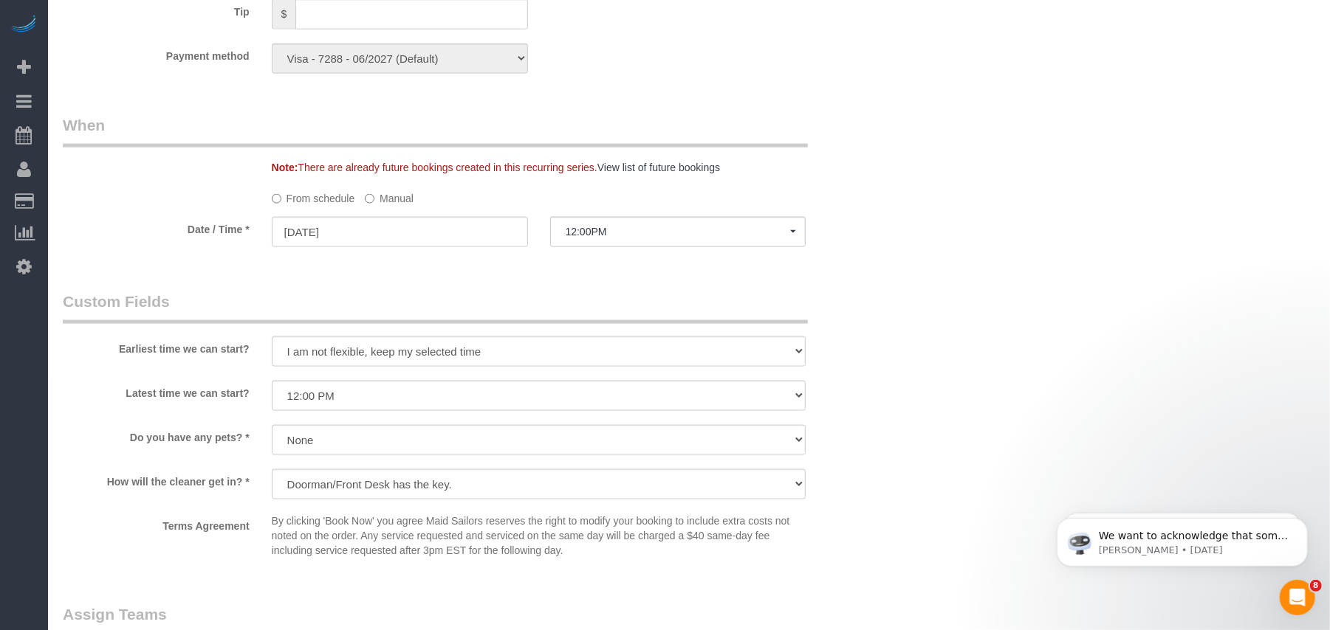
scroll to position [984, 0]
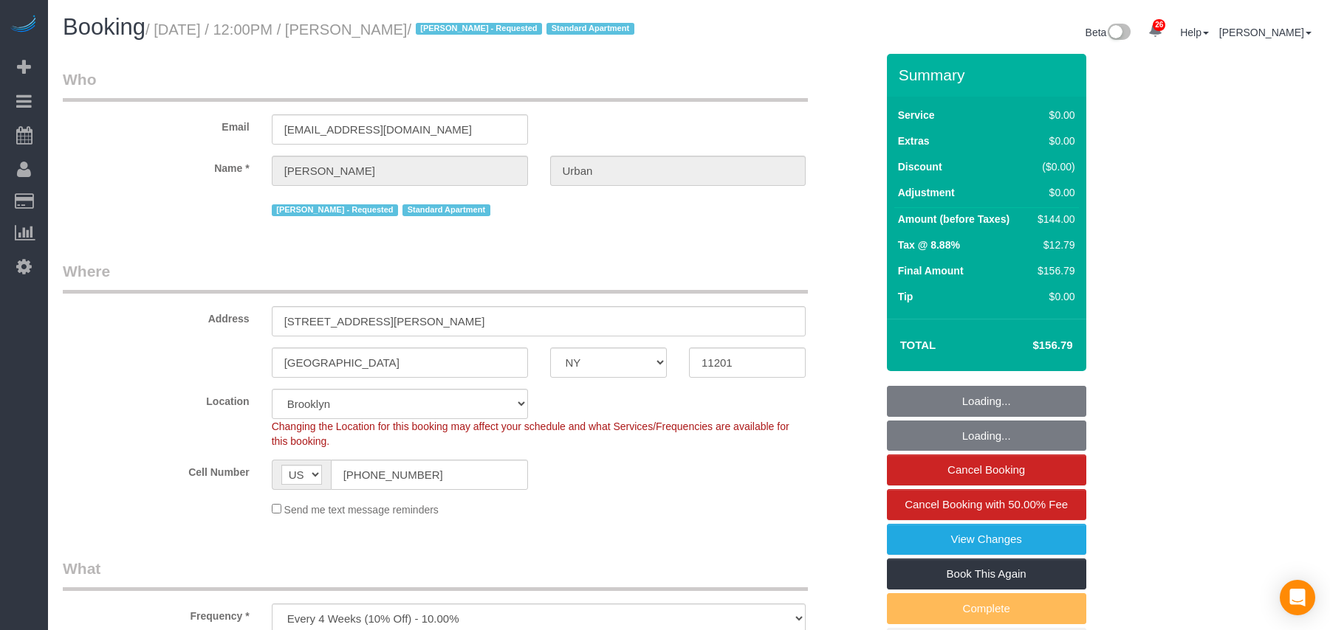
select select "NY"
select select "1"
select select "number:89"
select select "number:72"
select select "number:15"
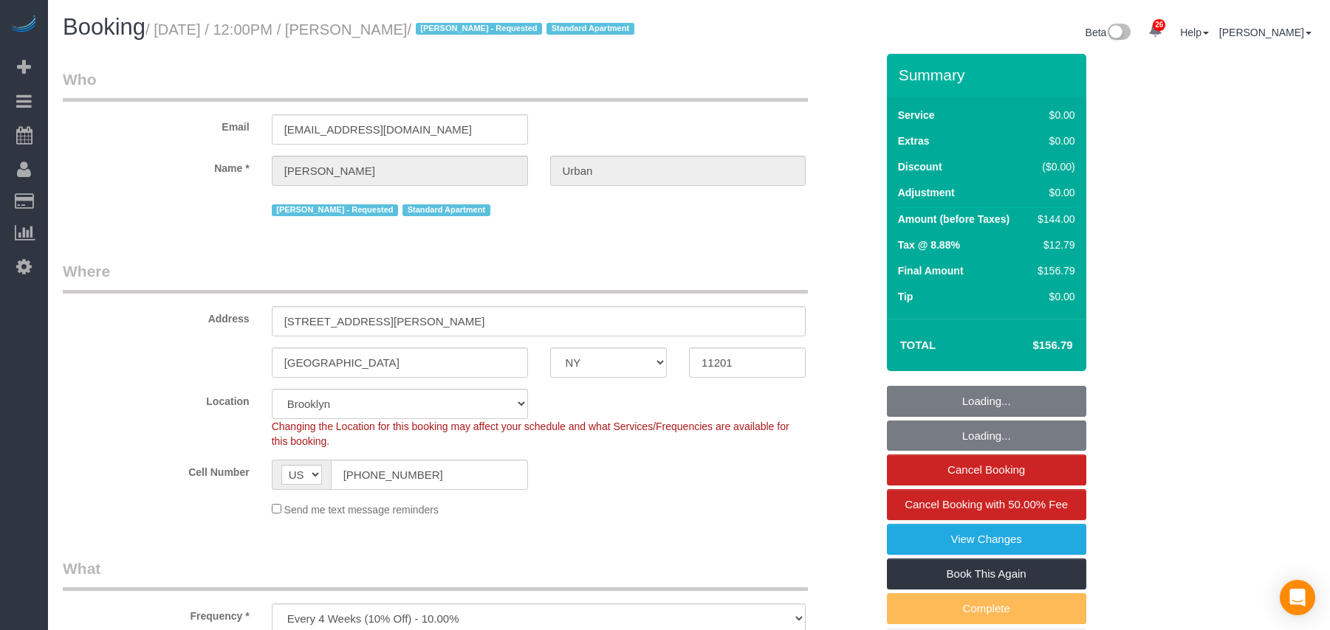
select select "number:6"
select select "spot51"
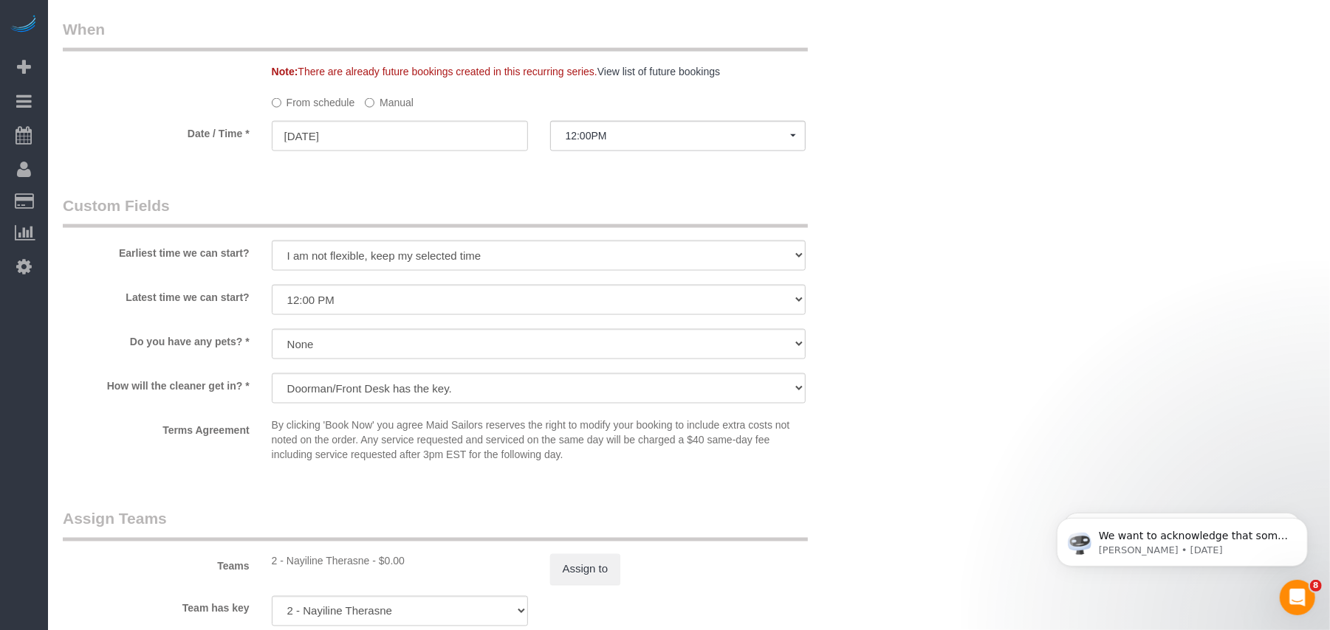
scroll to position [1476, 0]
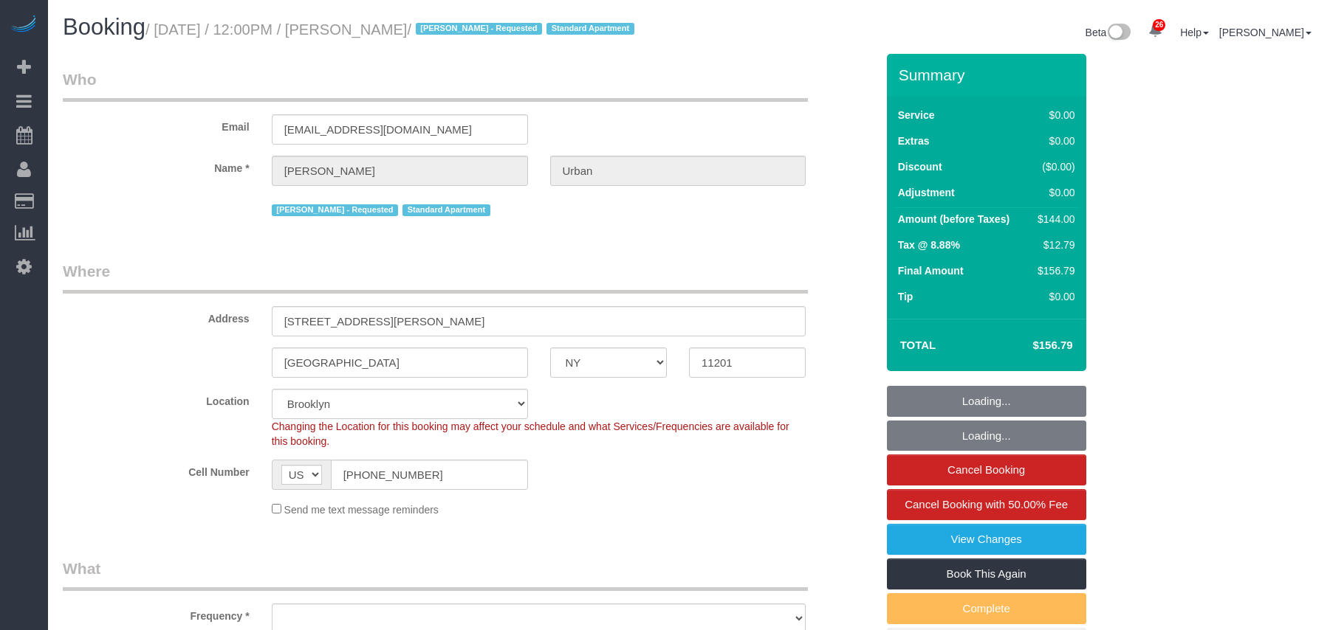
select select "NY"
select select "number:89"
select select "number:72"
select select "number:15"
select select "number:6"
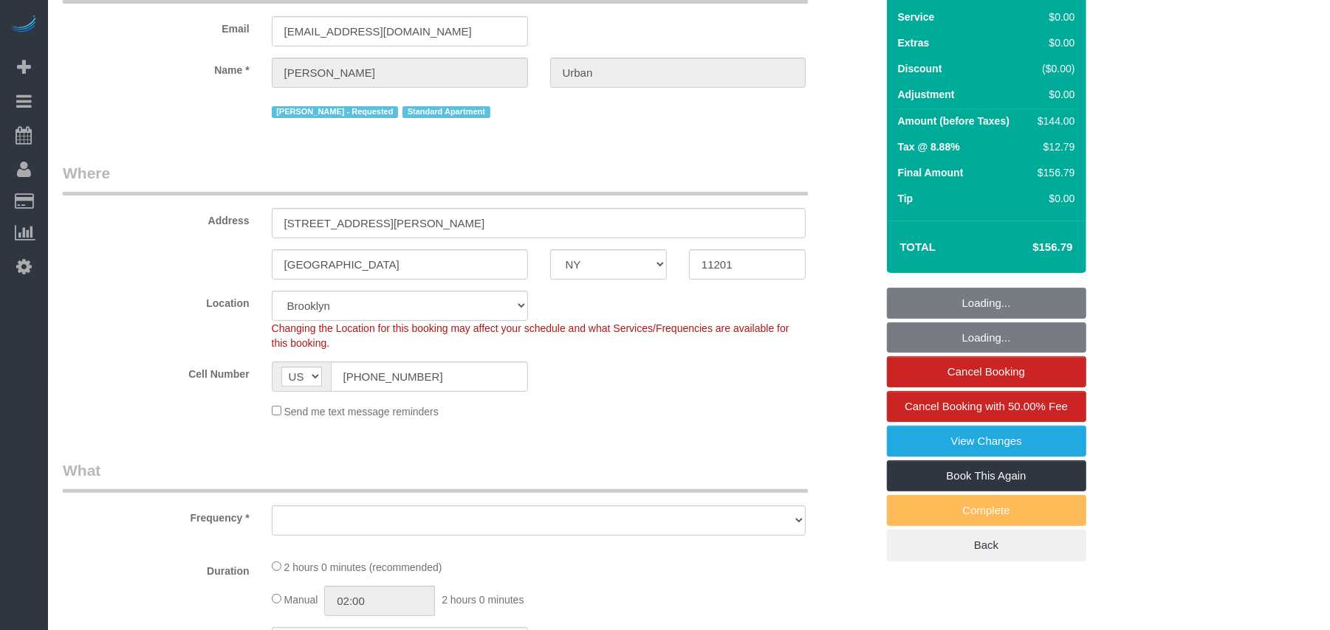
select select "object:1483"
select select "spot1"
select select "1"
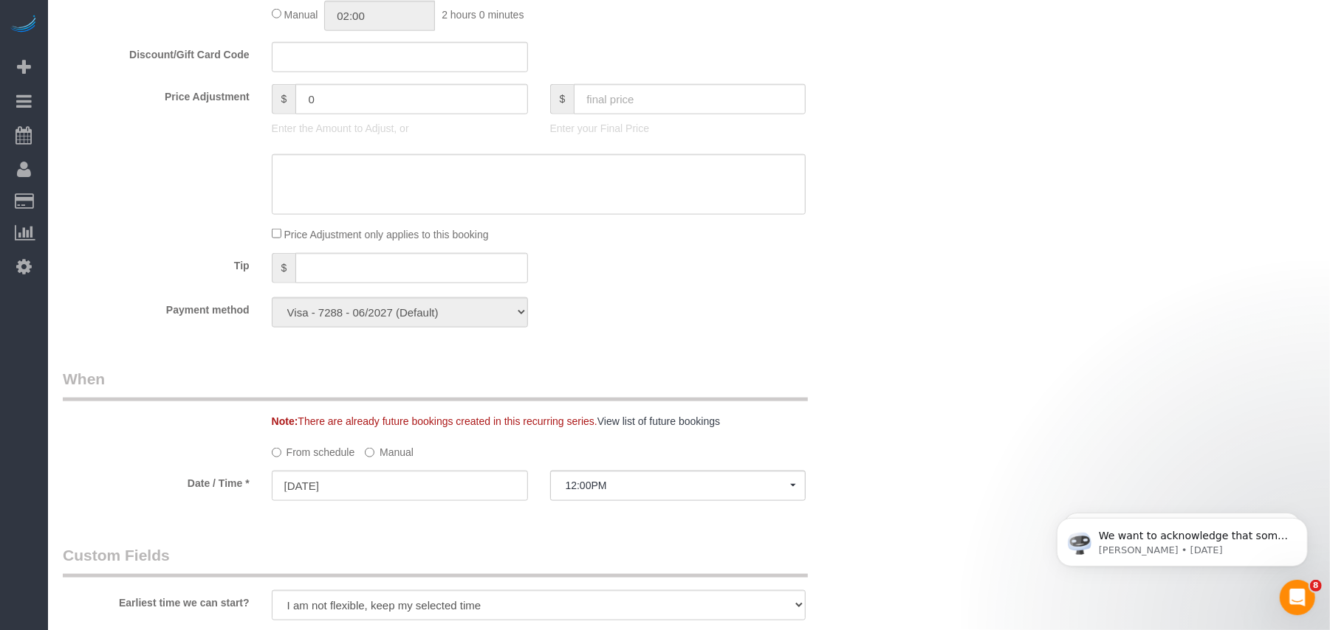
scroll to position [1279, 0]
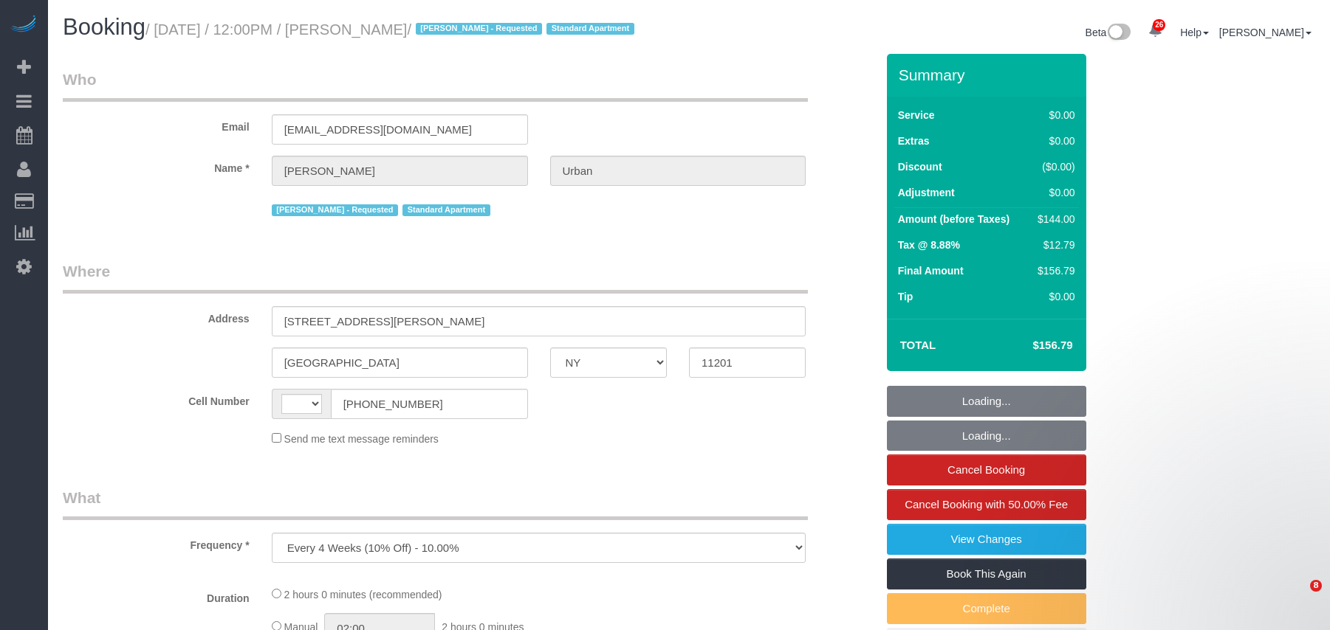
select select "NY"
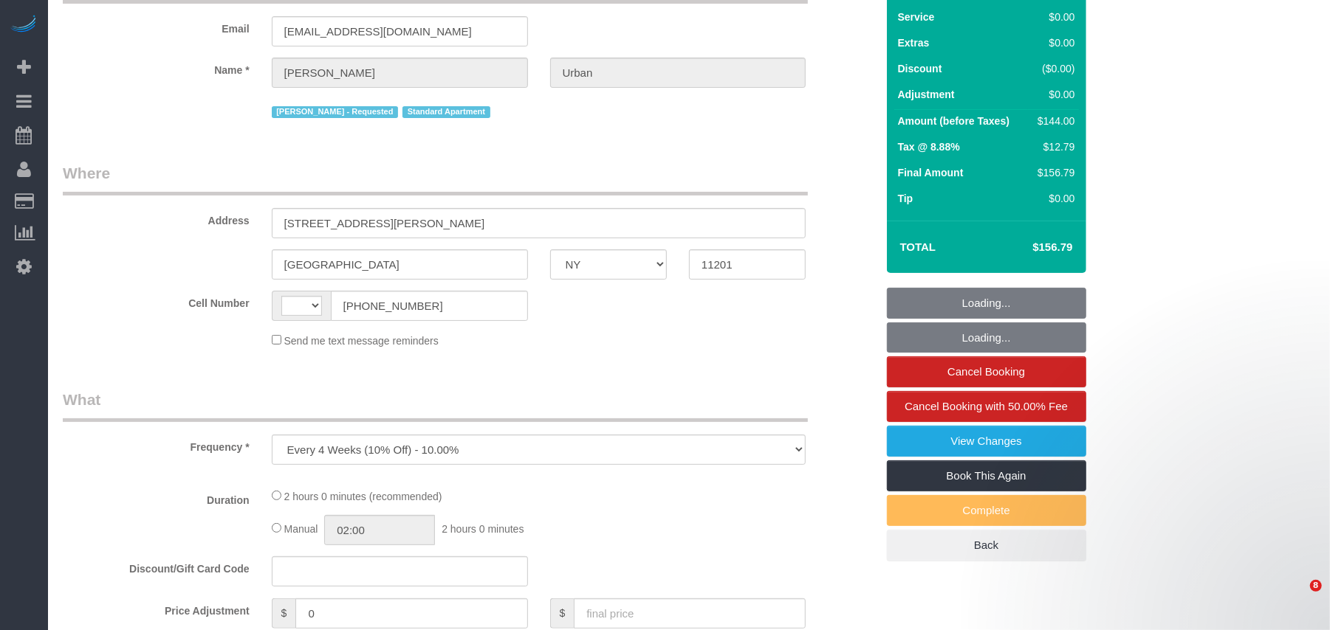
select select "number:89"
select select "number:72"
select select "number:15"
select select "number:6"
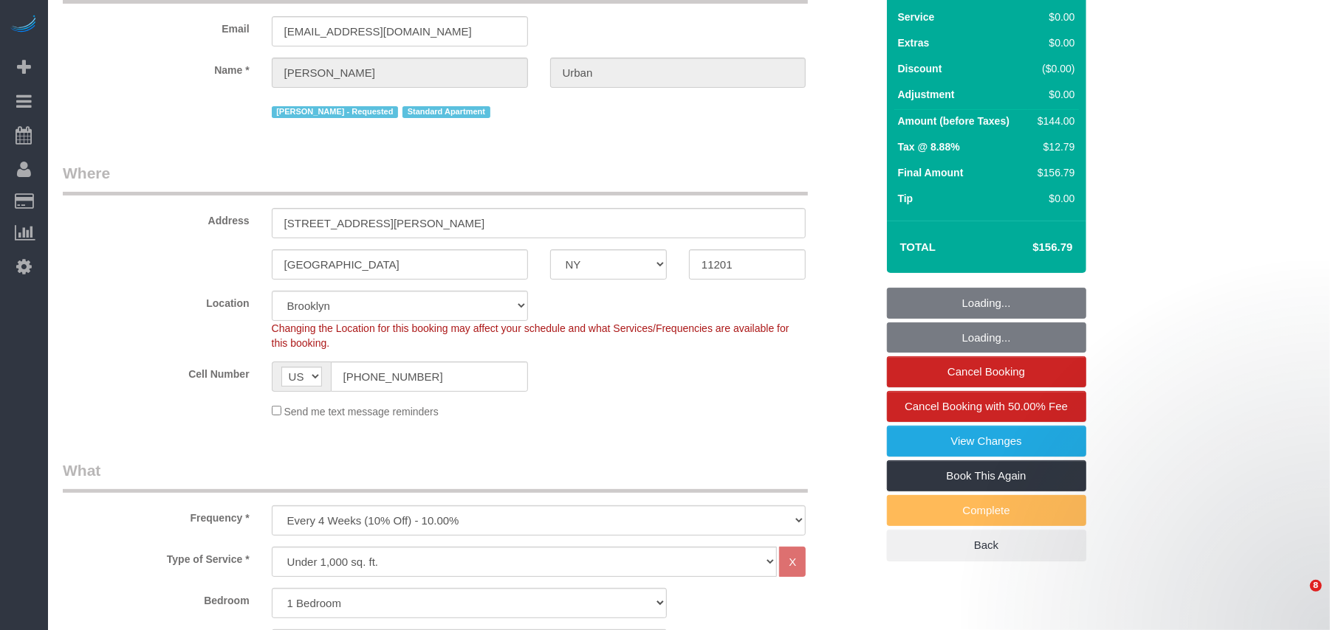
select select "string:US"
select select "object:1085"
select select "1"
select select "string:stripe-pm_1PGiLE4VGloSiKo72cZw0UV9"
select select "spot1"
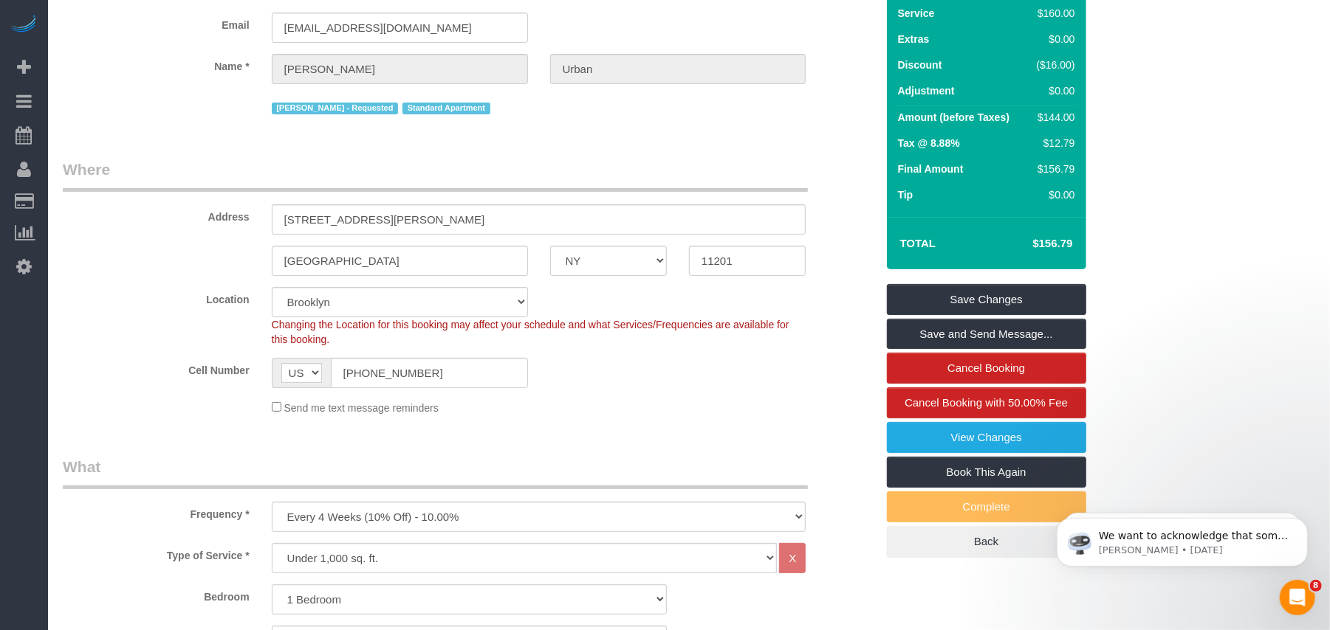
scroll to position [0, 0]
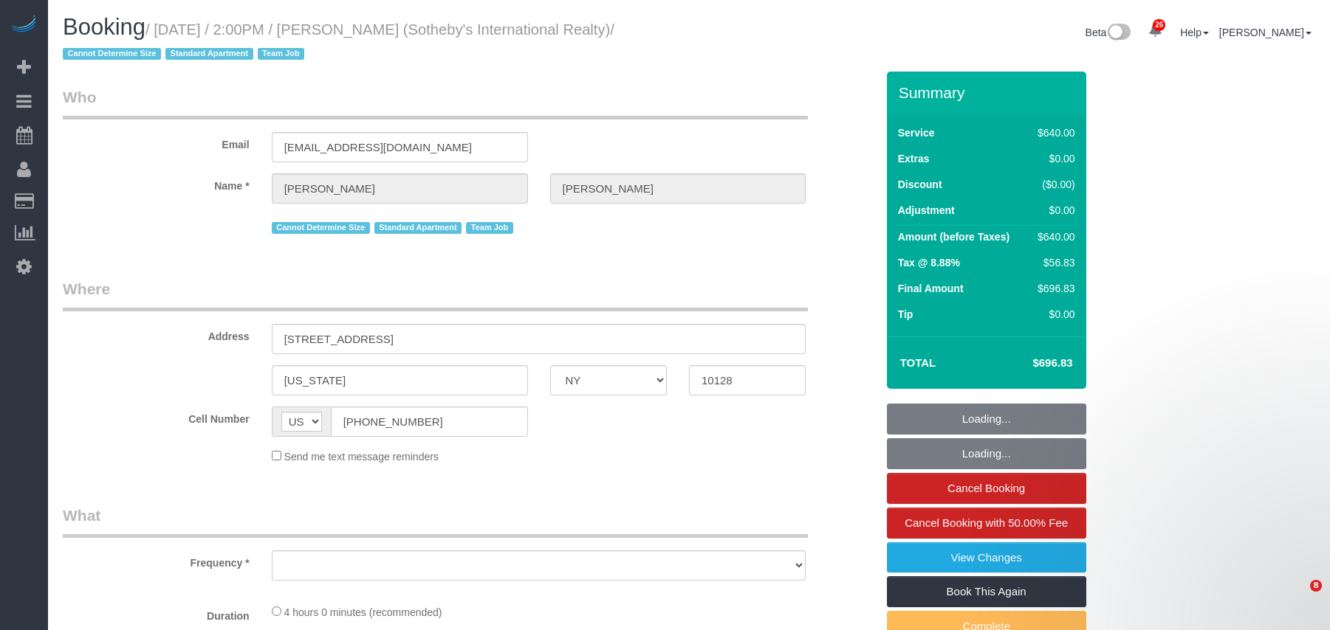
select select "NY"
select select "number:56"
select select "number:74"
select select "number:15"
select select "number:6"
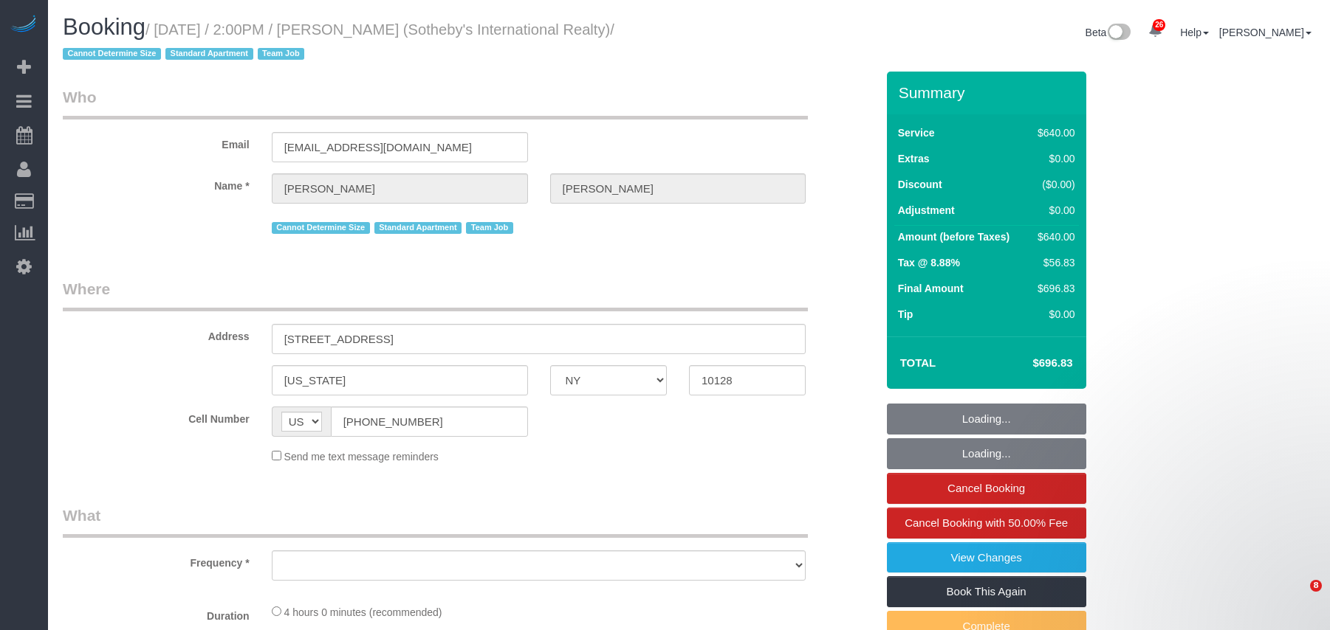
select select "240"
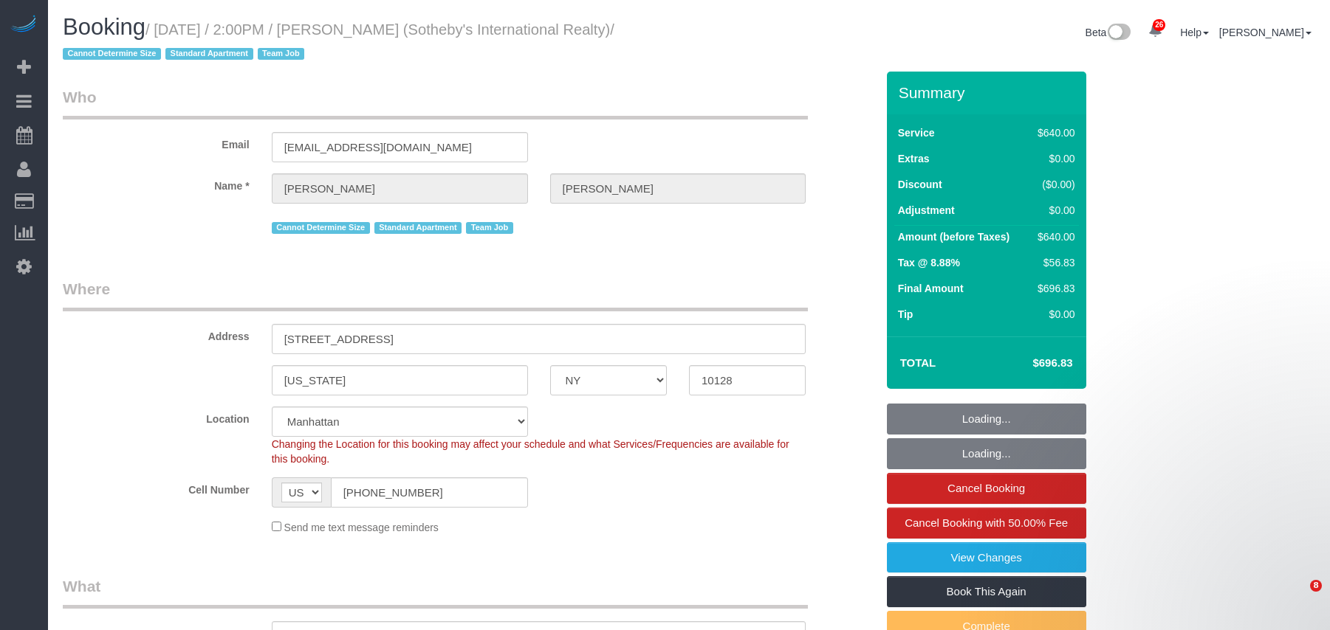
select select "object:4253"
select select "string:stripe-pm_1LyzvD4VGloSiKo7z6mm3lkI"
select select "object:4257"
select select "spot58"
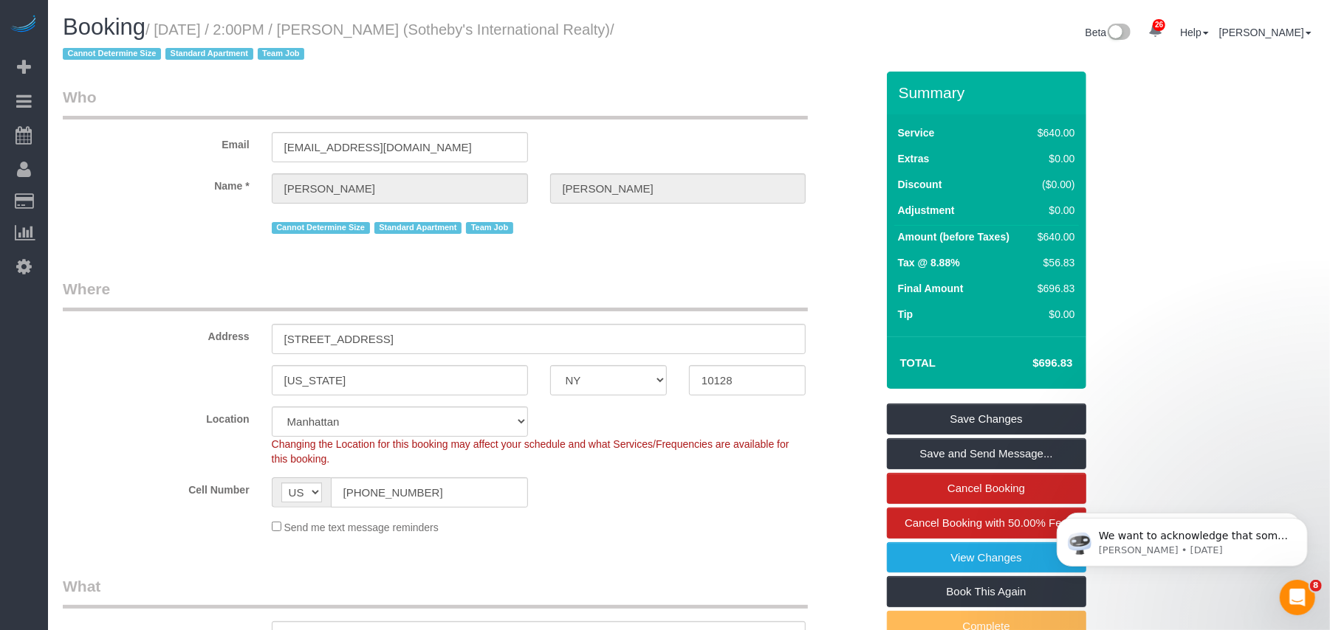
drag, startPoint x: 676, startPoint y: 31, endPoint x: 163, endPoint y: 30, distance: 513.1
click at [163, 30] on h1 "Booking / [DATE] / 2:00PM / [PERSON_NAME] (Sotheby's International Realty) / Ca…" at bounding box center [370, 40] width 615 height 50
drag, startPoint x: 683, startPoint y: 100, endPoint x: 497, endPoint y: 31, distance: 198.6
click at [683, 100] on legend "Who" at bounding box center [435, 102] width 745 height 33
click at [766, 467] on sui-booking-location "Location [GEOGRAPHIC_DATA] [GEOGRAPHIC_DATA] [GEOGRAPHIC_DATA] [GEOGRAPHIC_DATA…" at bounding box center [469, 471] width 813 height 128
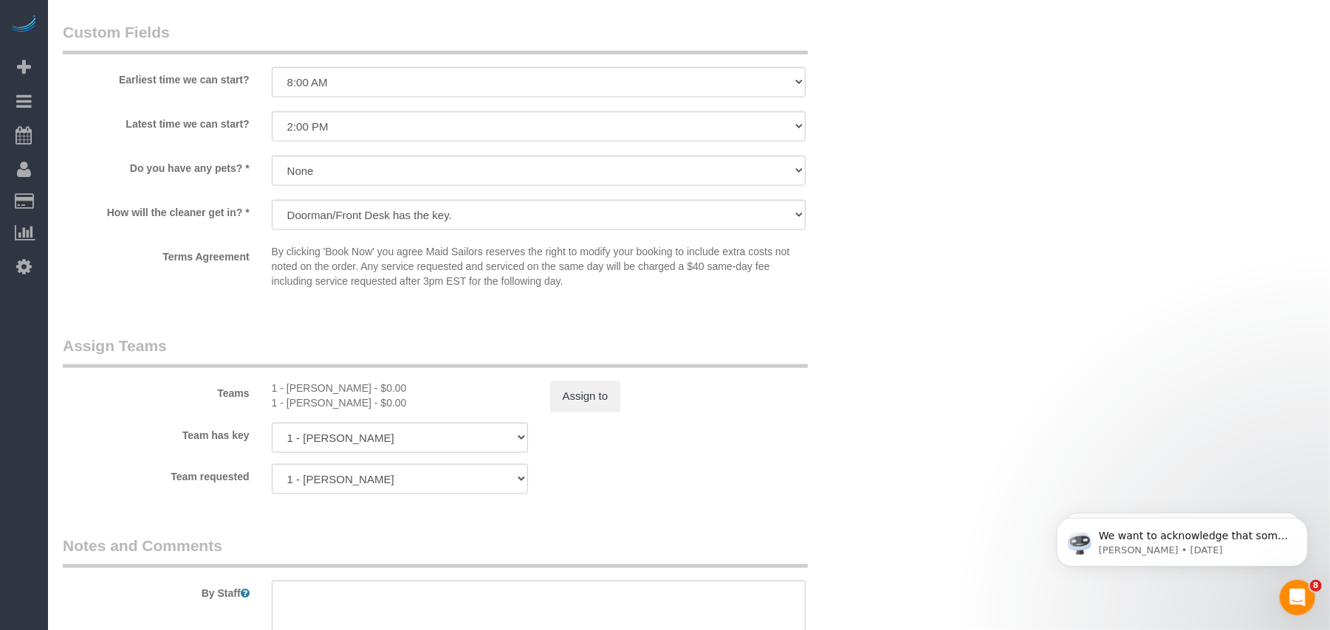
scroll to position [1279, 0]
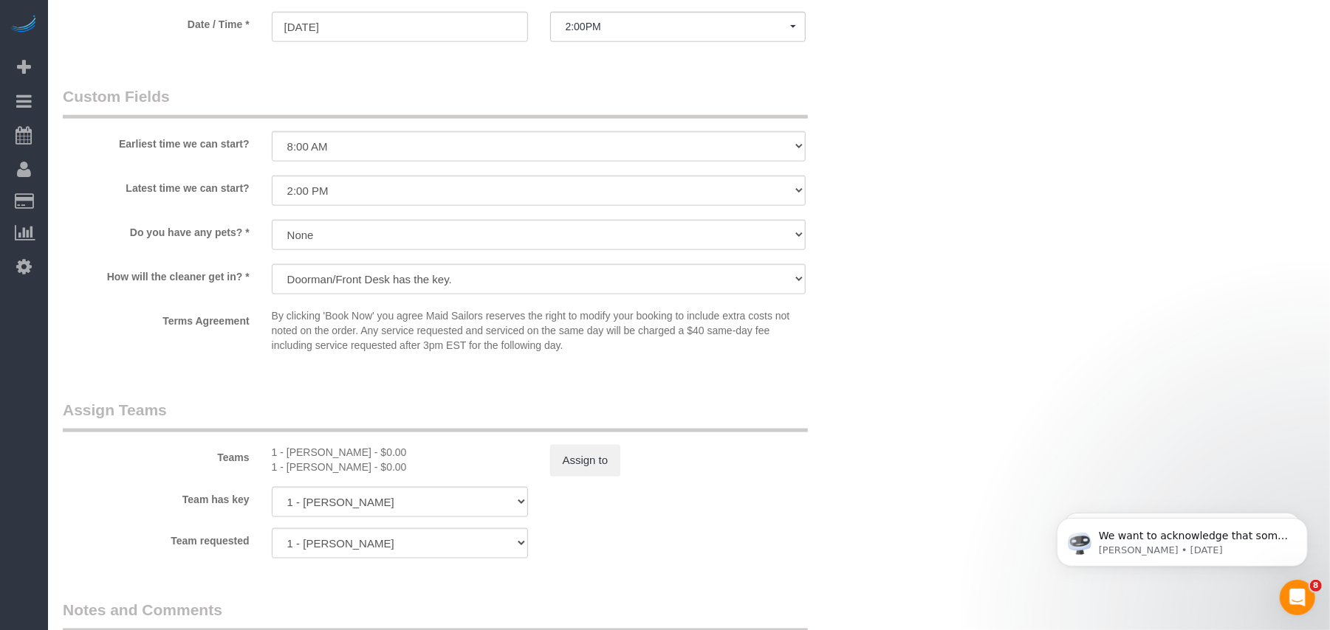
click at [794, 410] on legend "Assign Teams" at bounding box center [435, 415] width 745 height 33
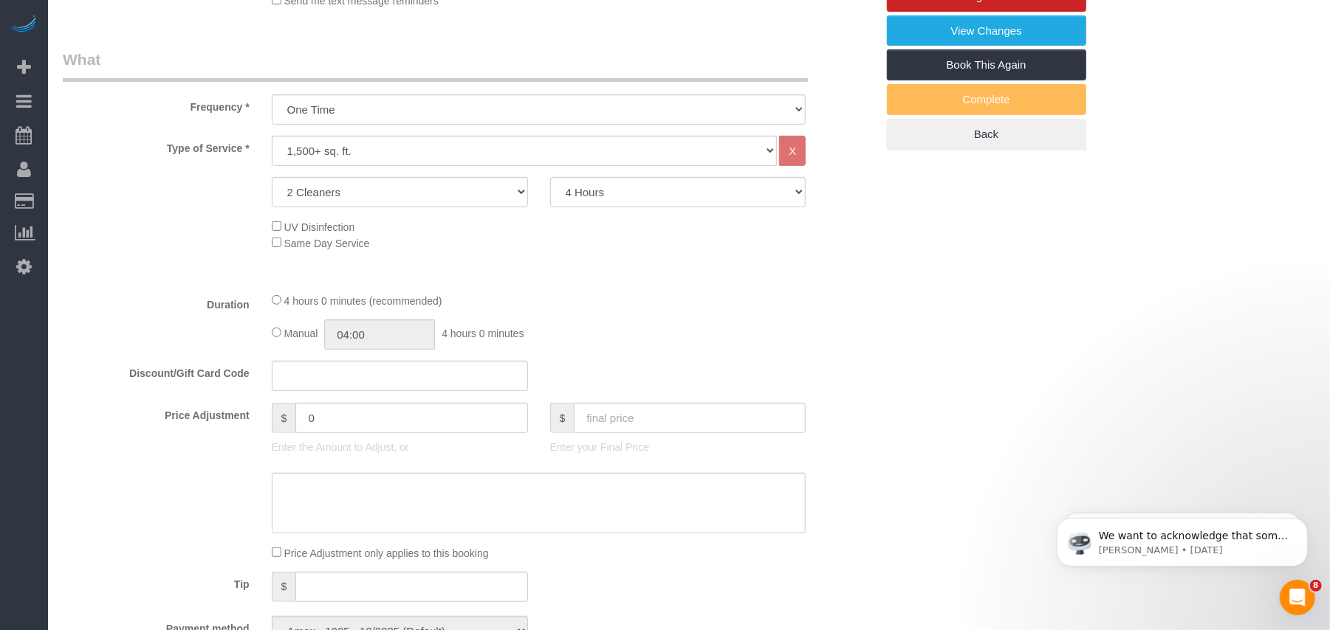
scroll to position [492, 0]
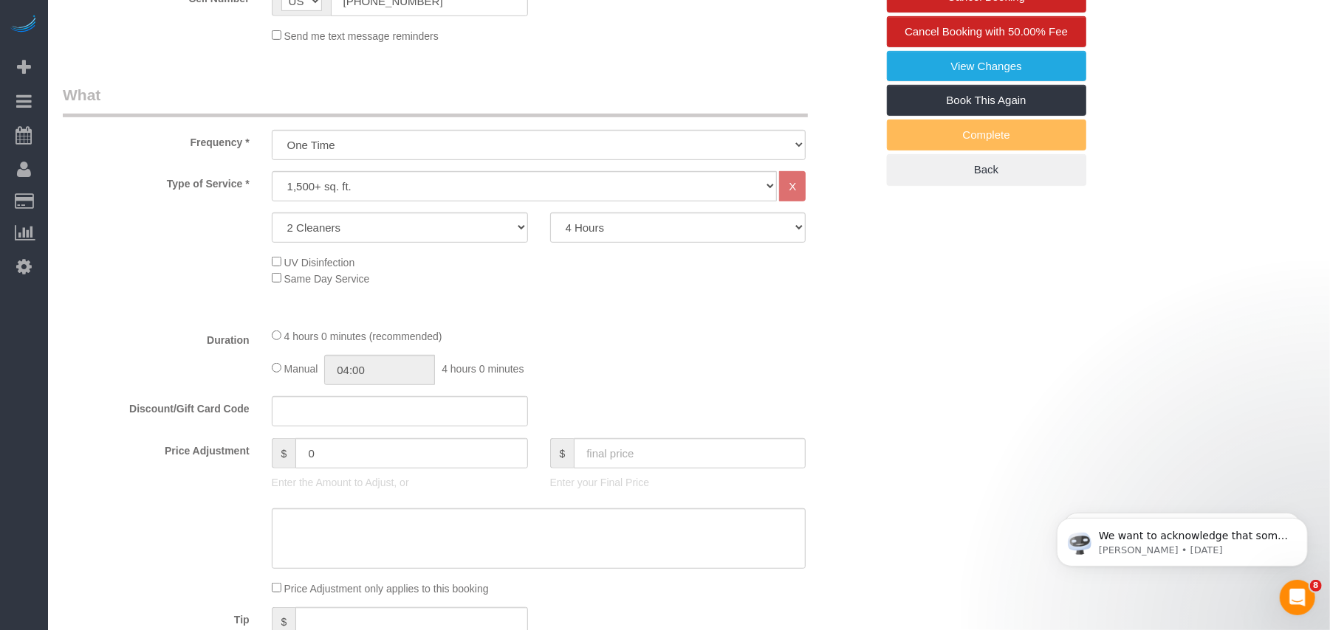
click at [742, 376] on div "Manual 04:00 4 hours 0 minutes" at bounding box center [539, 370] width 534 height 30
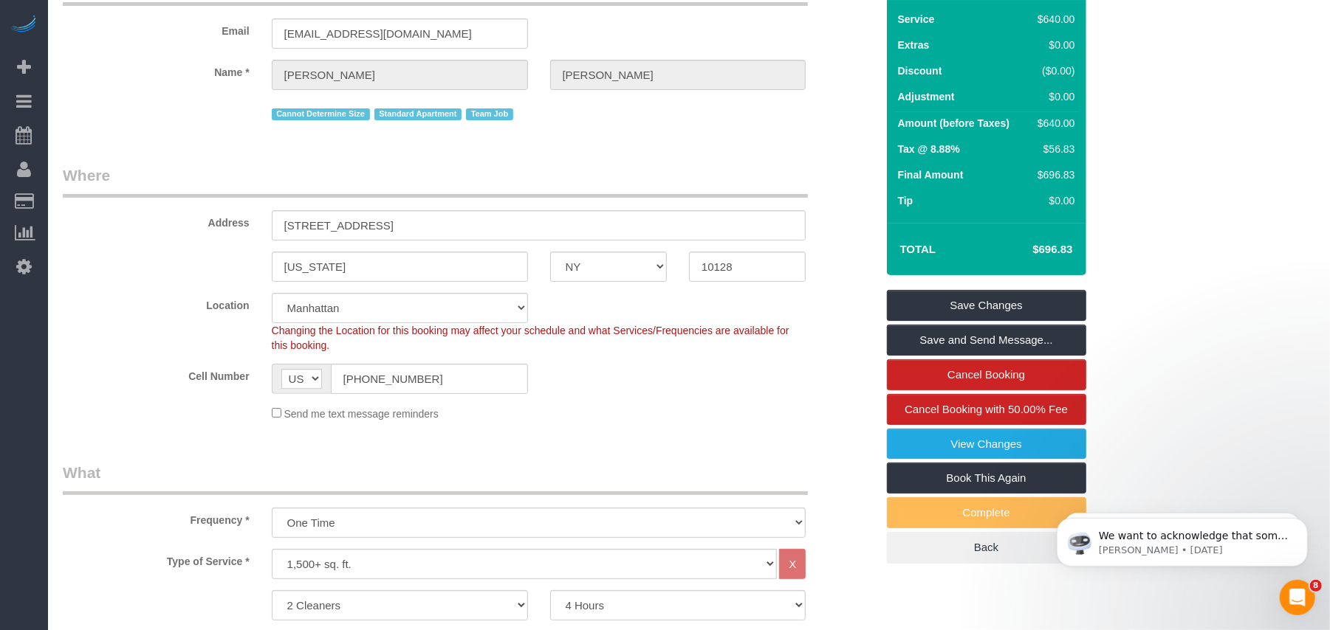
scroll to position [0, 0]
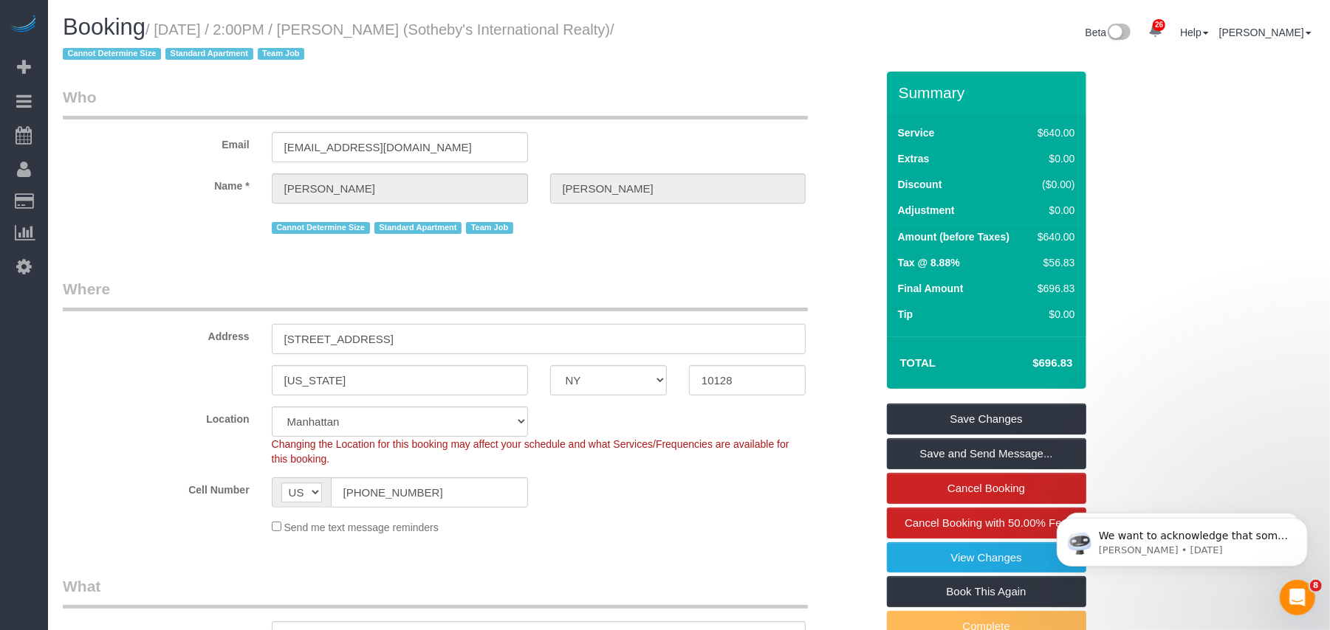
drag, startPoint x: 440, startPoint y: 334, endPoint x: 142, endPoint y: 334, distance: 297.5
click at [142, 334] on div "Address [STREET_ADDRESS]" at bounding box center [469, 316] width 835 height 76
click at [769, 520] on div "Send me text message reminders" at bounding box center [539, 527] width 557 height 16
